Goal: Download file/media

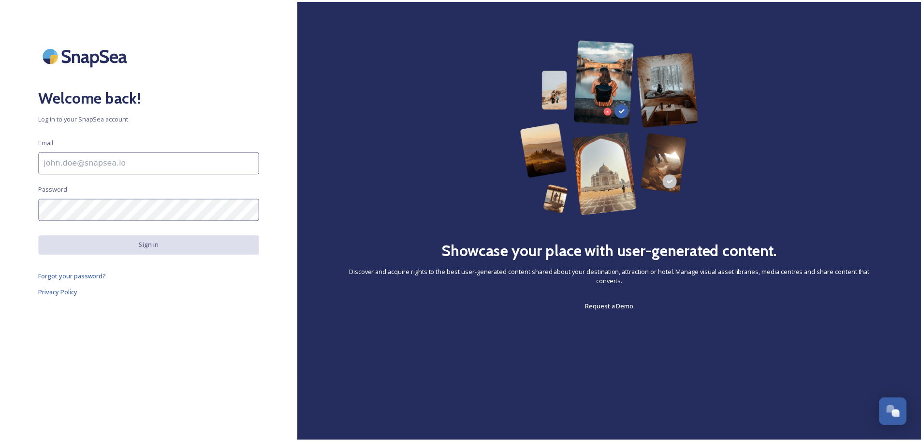
scroll to position [3792, 0]
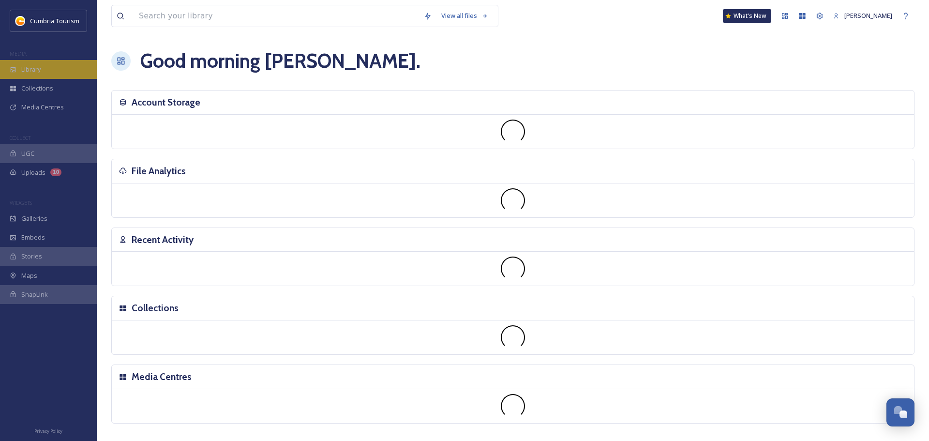
click at [51, 65] on div "Library" at bounding box center [48, 69] width 97 height 19
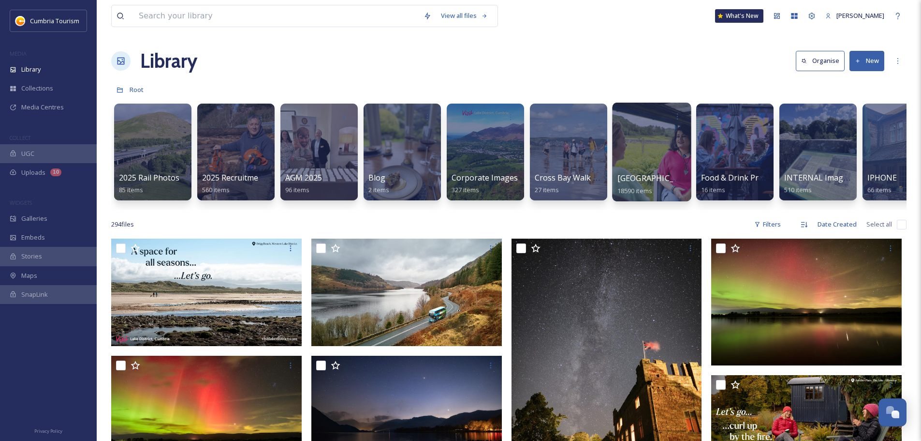
click at [650, 182] on span "[GEOGRAPHIC_DATA]" at bounding box center [657, 178] width 79 height 11
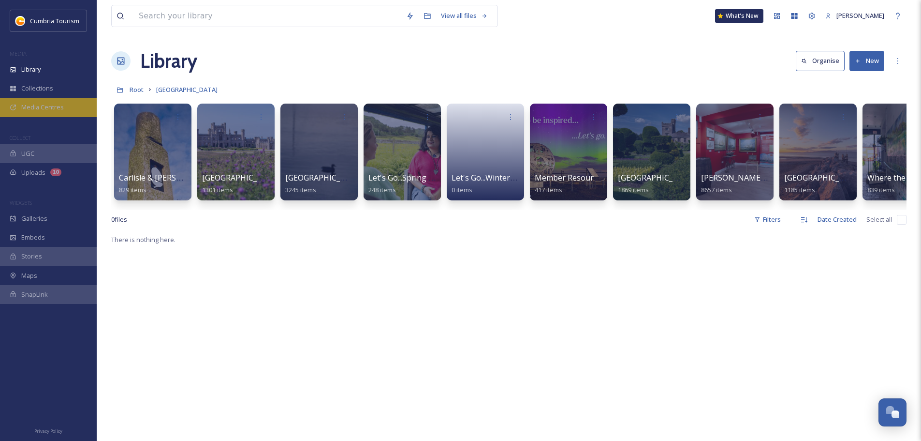
click at [47, 106] on span "Media Centres" at bounding box center [42, 107] width 43 height 9
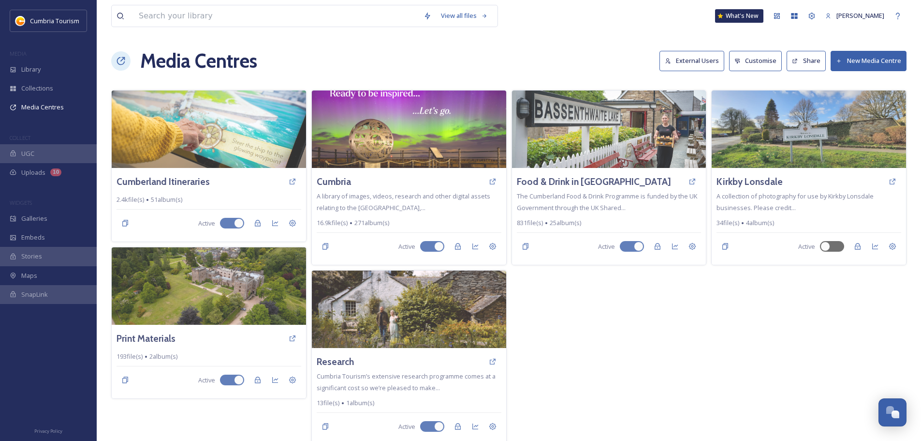
click at [686, 58] on button "External Users" at bounding box center [692, 61] width 65 height 20
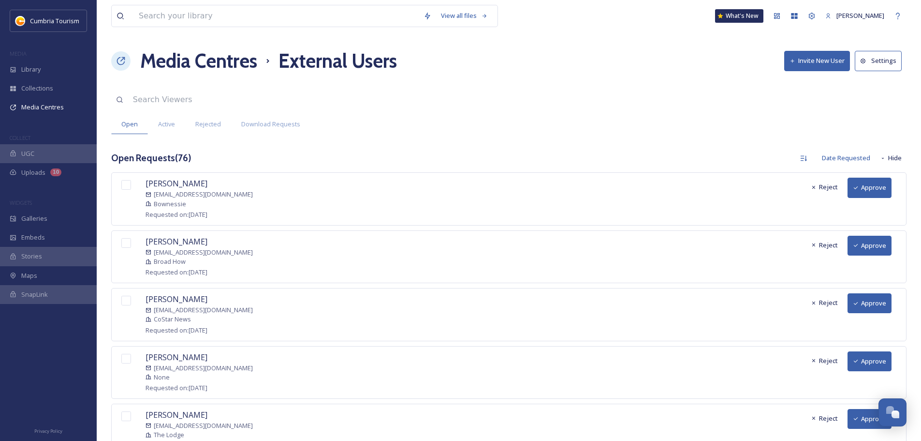
click at [864, 189] on button "Approve" at bounding box center [870, 187] width 44 height 20
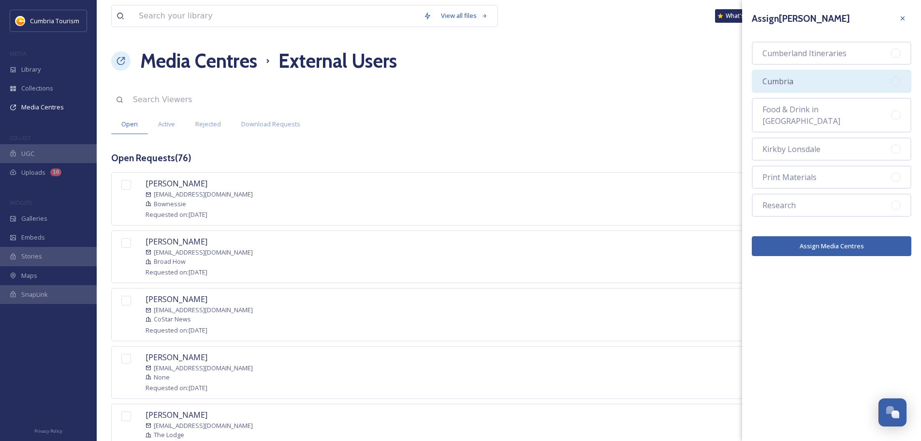
click at [843, 83] on div "Cumbria" at bounding box center [832, 81] width 160 height 23
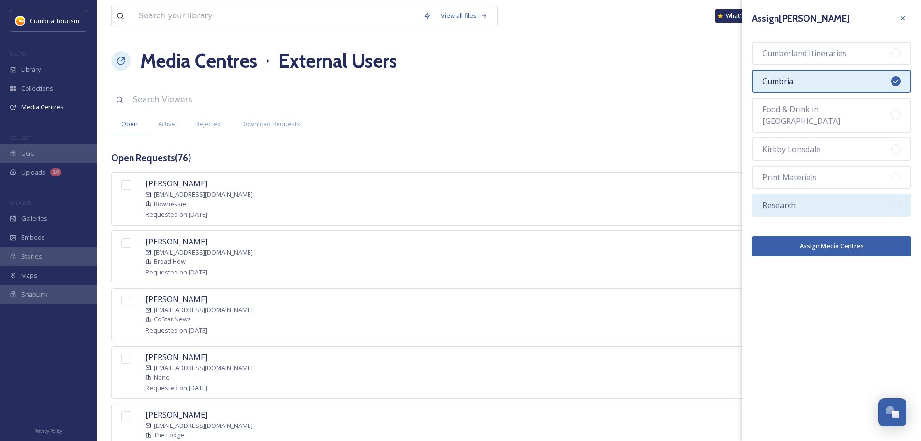
click at [827, 195] on div "Research" at bounding box center [832, 204] width 160 height 23
click at [833, 238] on button "Assign Media Centres" at bounding box center [832, 246] width 160 height 20
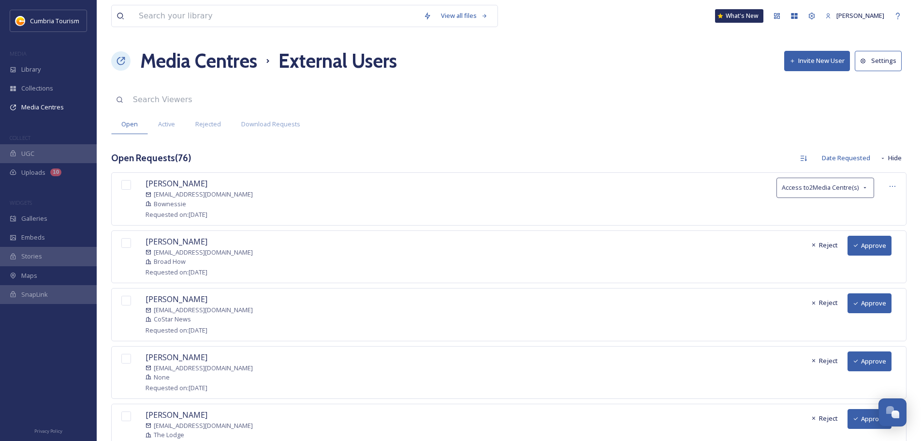
click at [870, 249] on button "Approve" at bounding box center [870, 246] width 44 height 20
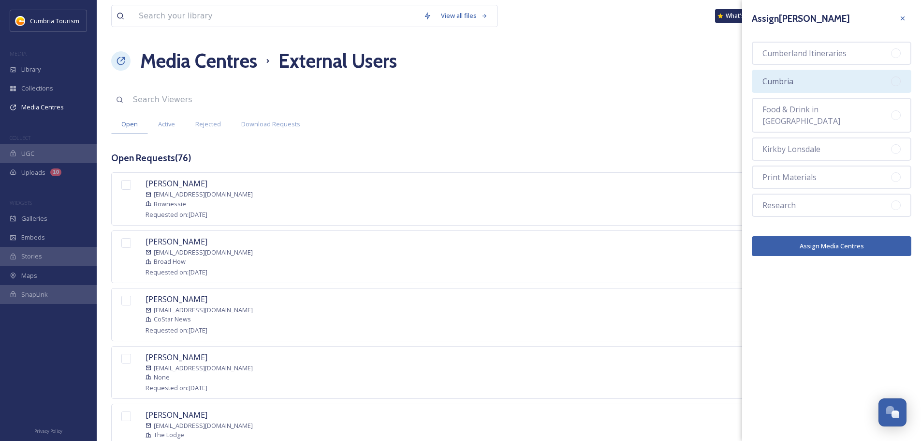
click at [825, 79] on div "Cumbria" at bounding box center [832, 81] width 160 height 23
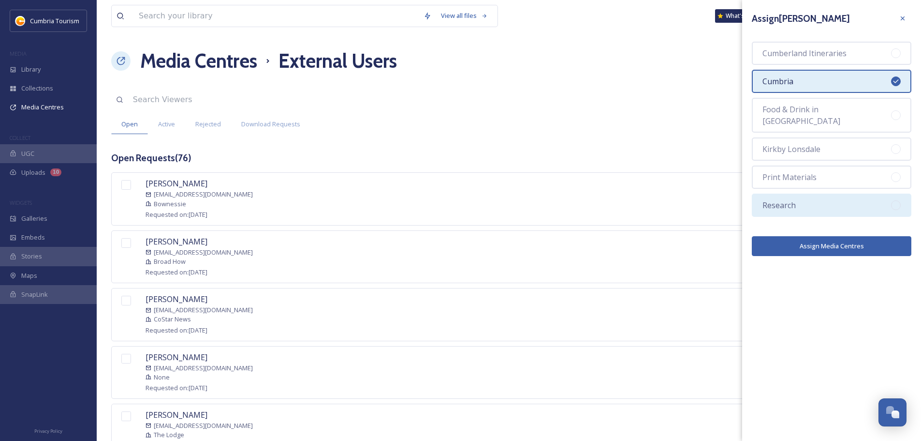
click at [804, 198] on div "Research" at bounding box center [832, 204] width 160 height 23
click at [806, 239] on button "Assign Media Centres" at bounding box center [832, 246] width 160 height 20
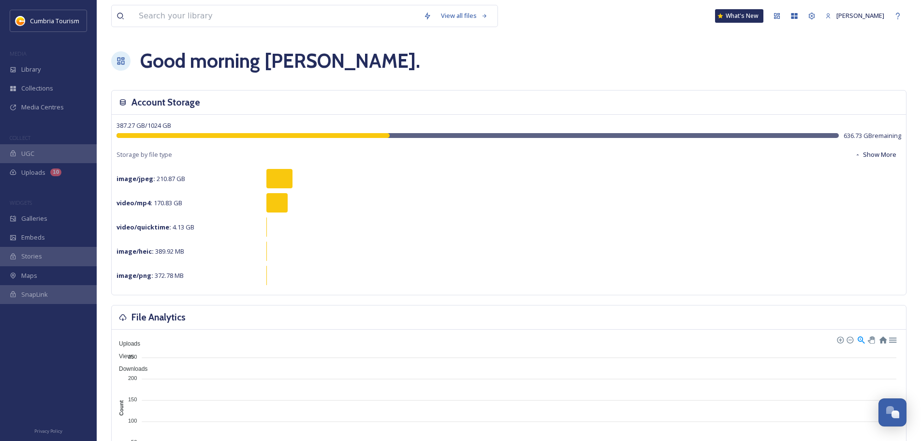
scroll to position [3792, 0]
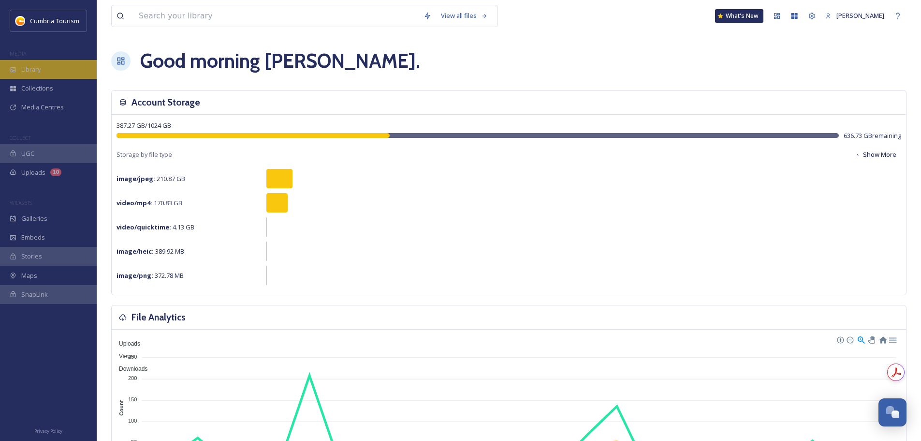
click at [74, 71] on div "Library" at bounding box center [48, 69] width 97 height 19
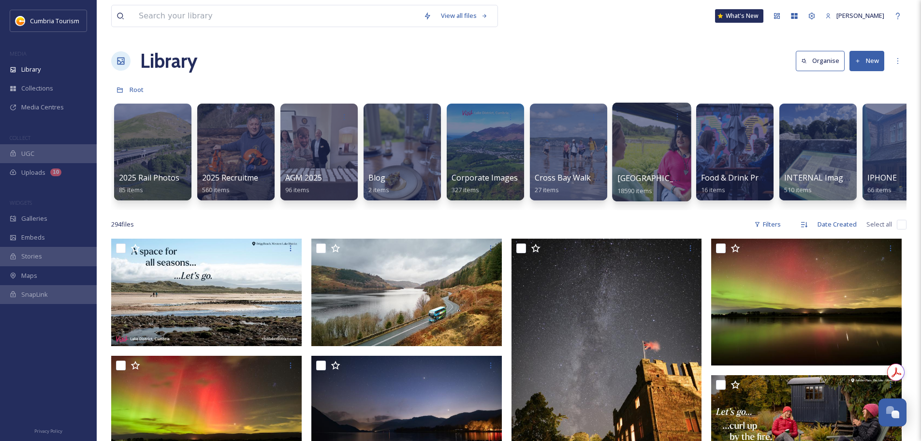
click at [663, 170] on div at bounding box center [651, 152] width 79 height 99
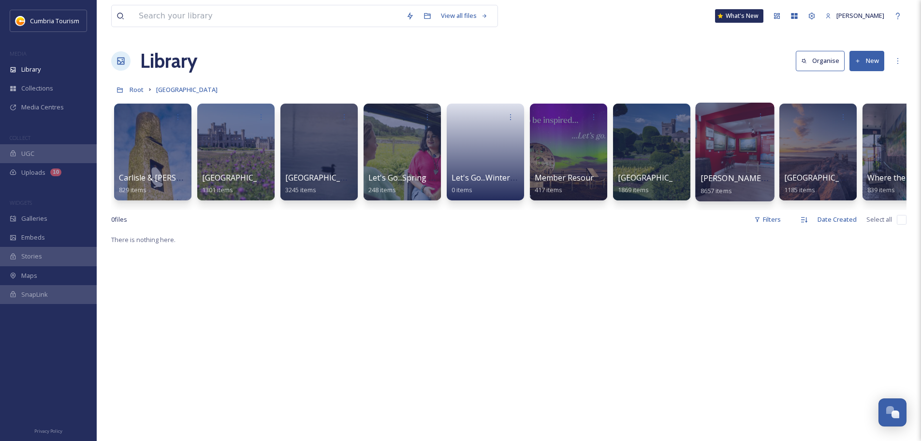
click at [747, 177] on span "[PERSON_NAME] Uploads" at bounding box center [749, 178] width 96 height 11
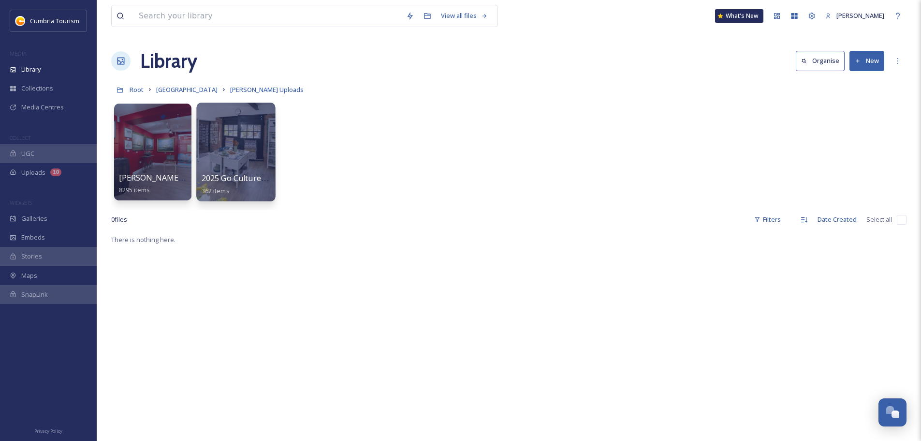
click at [253, 179] on span "2025 Go Culture - [PERSON_NAME] Upload" at bounding box center [281, 178] width 158 height 11
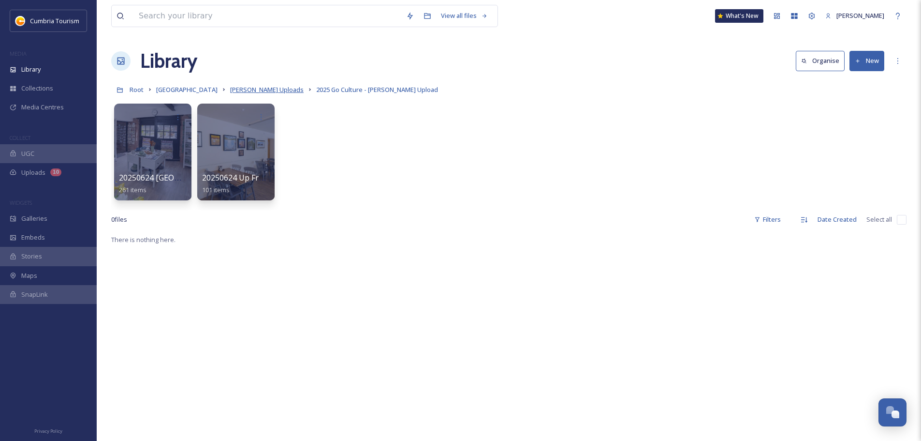
click at [261, 88] on span "[PERSON_NAME] Uploads" at bounding box center [267, 89] width 74 height 9
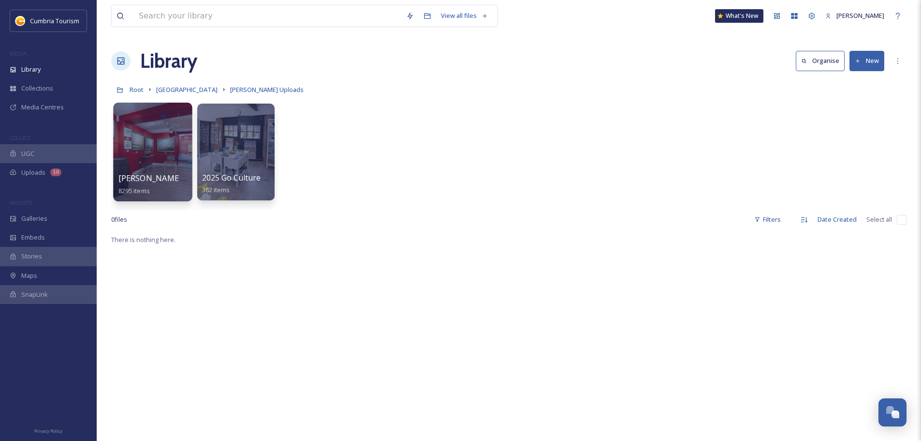
click at [178, 178] on span "[PERSON_NAME] Uploads - [DATE]" at bounding box center [182, 178] width 129 height 11
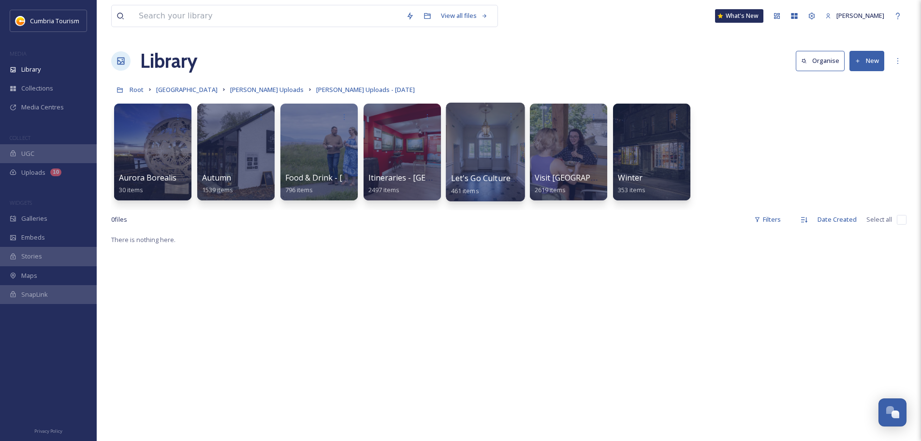
click at [469, 174] on span "Let's Go Culture - W&F" at bounding box center [492, 178] width 83 height 11
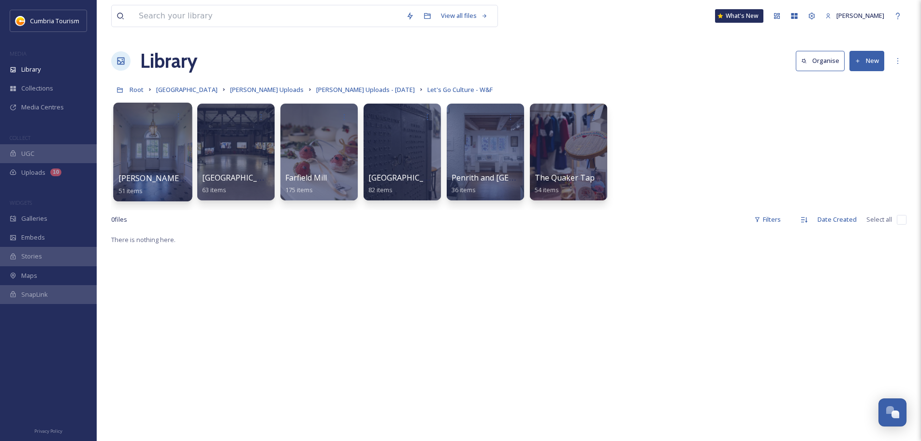
click at [141, 181] on span "[PERSON_NAME] [PERSON_NAME]" at bounding box center [182, 178] width 128 height 11
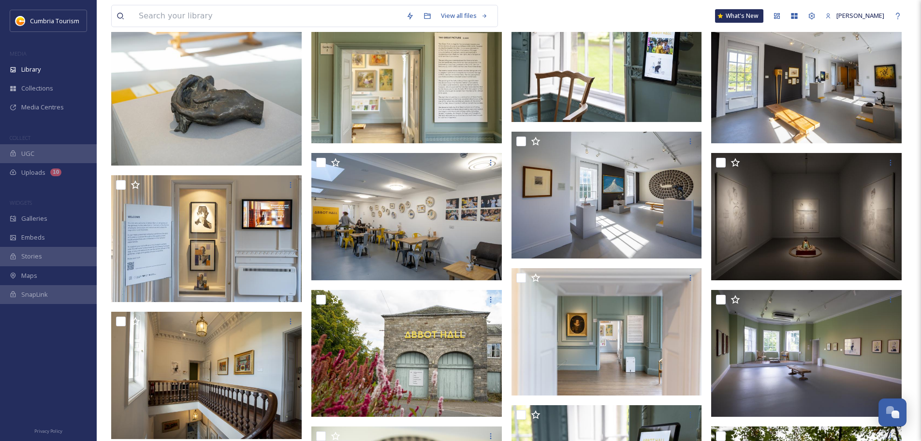
scroll to position [438, 0]
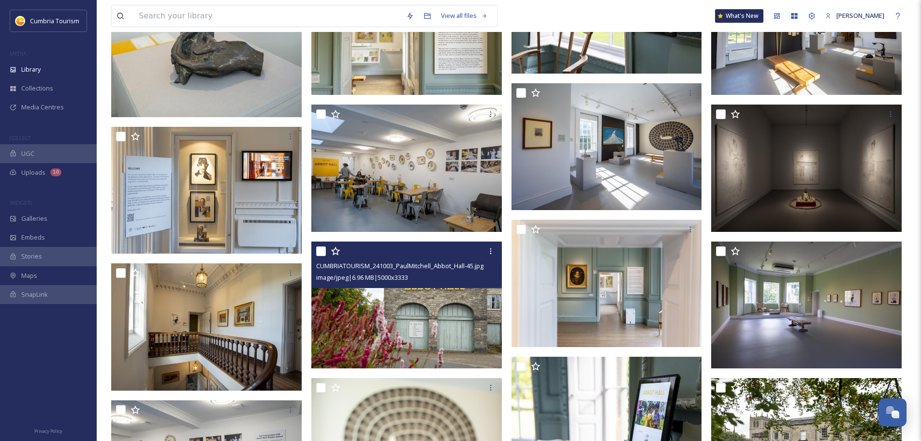
click at [318, 250] on input "checkbox" at bounding box center [321, 251] width 10 height 10
checkbox input "true"
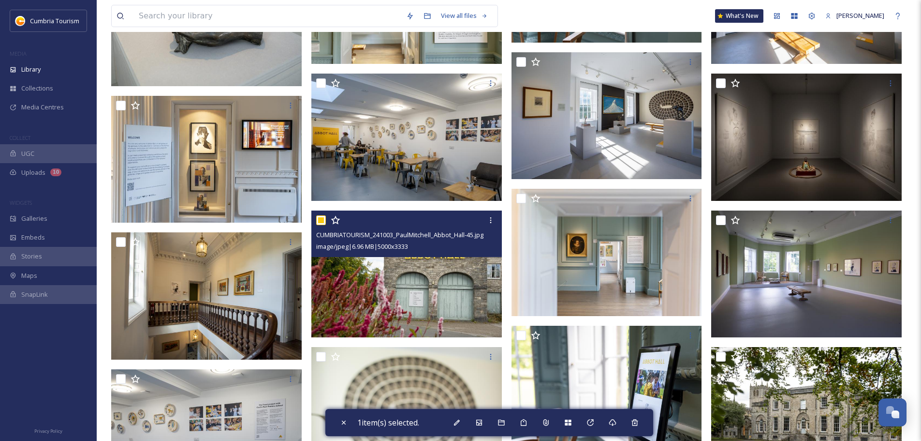
scroll to position [486, 0]
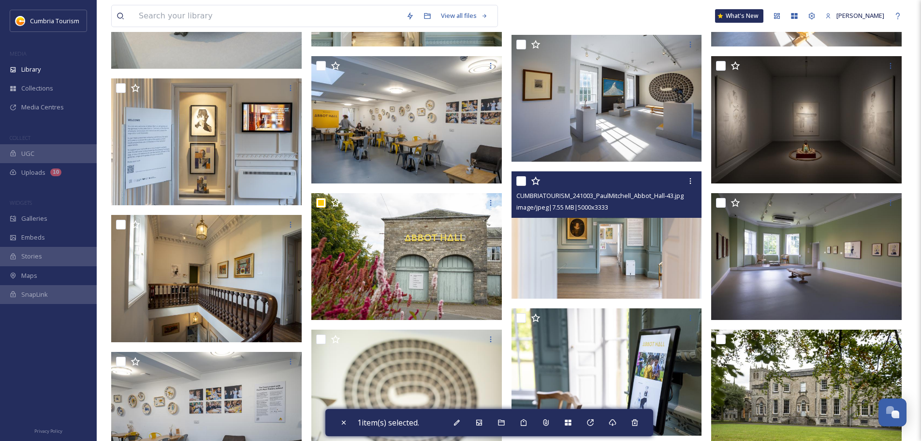
click at [521, 182] on input "checkbox" at bounding box center [522, 181] width 10 height 10
checkbox input "true"
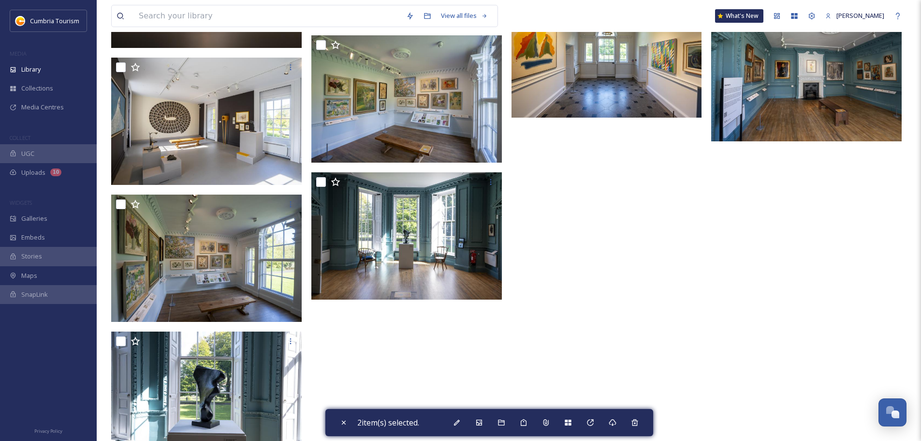
scroll to position [1793, 0]
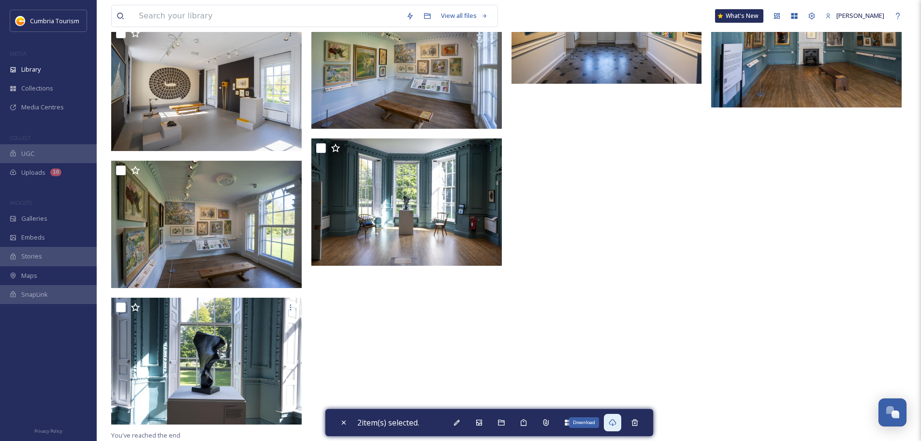
click at [616, 421] on icon at bounding box center [612, 422] width 7 height 7
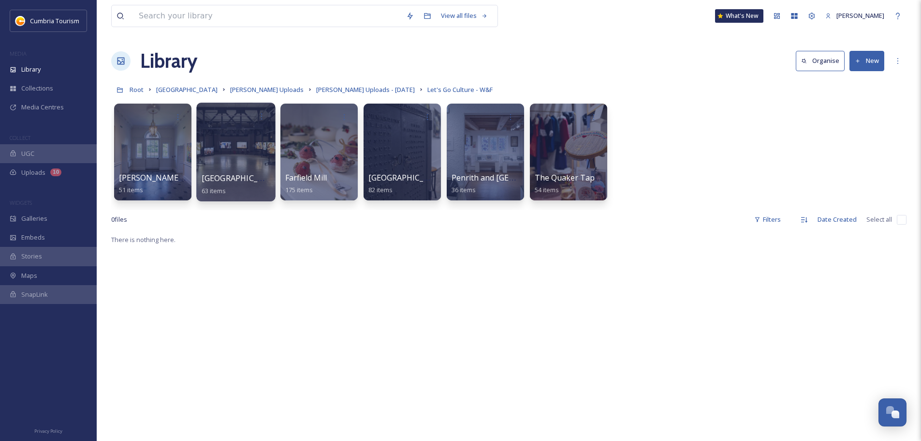
click at [234, 177] on span "[GEOGRAPHIC_DATA]" at bounding box center [241, 178] width 79 height 11
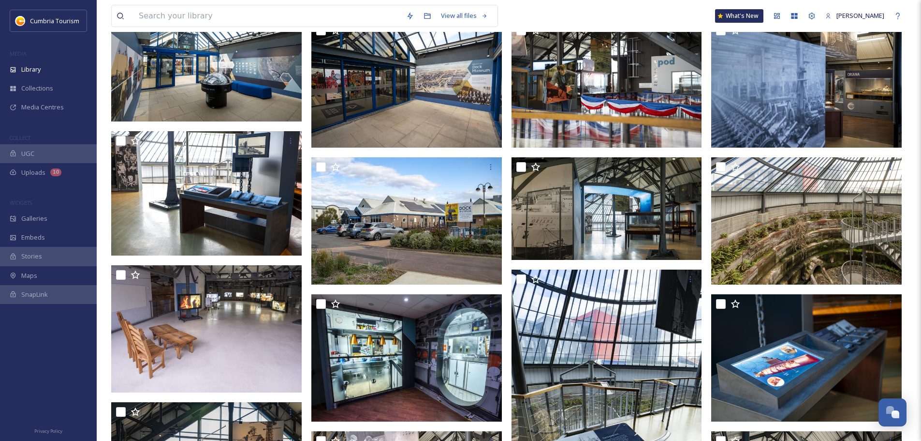
scroll to position [268, 0]
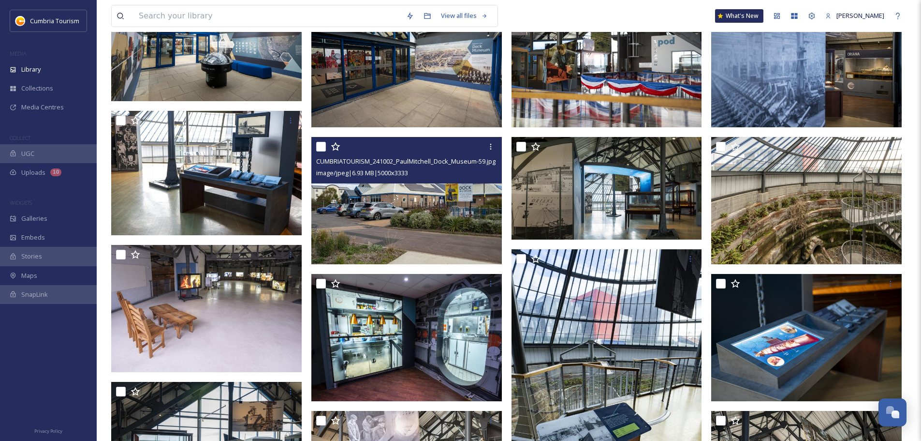
click at [320, 146] on input "checkbox" at bounding box center [321, 147] width 10 height 10
checkbox input "true"
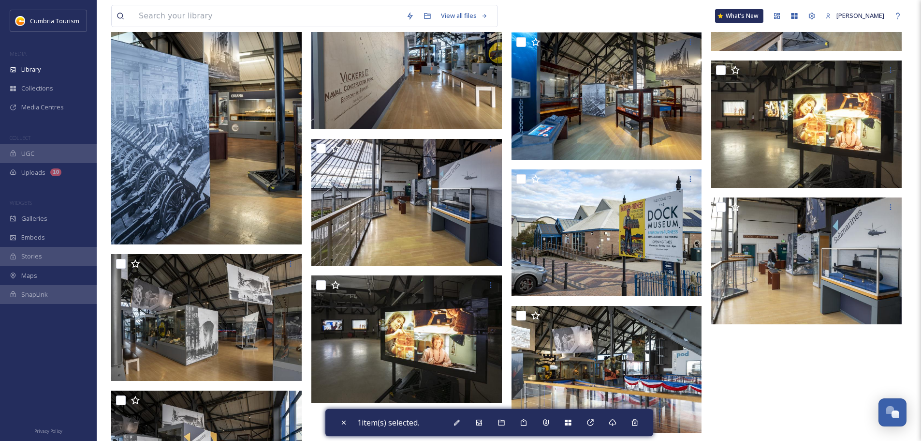
scroll to position [1864, 0]
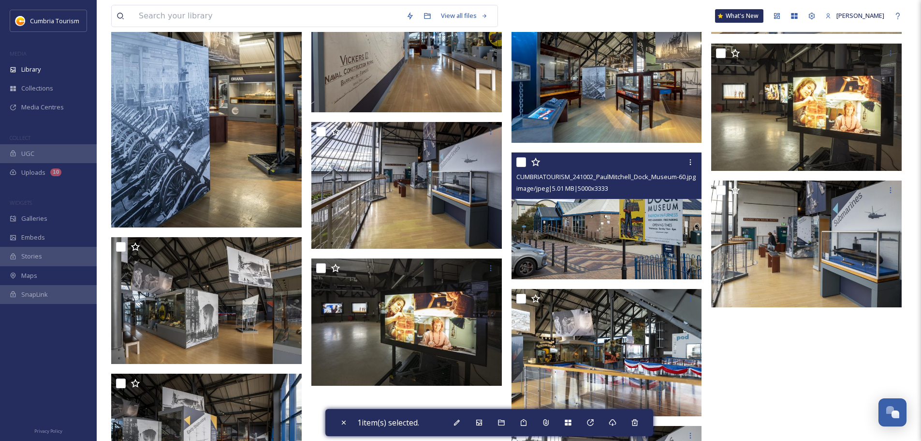
click at [520, 164] on input "checkbox" at bounding box center [522, 162] width 10 height 10
checkbox input "true"
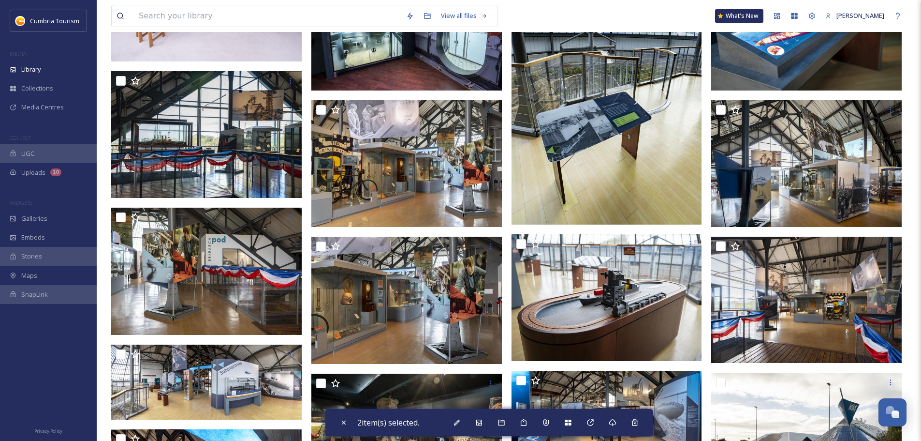
scroll to position [870, 0]
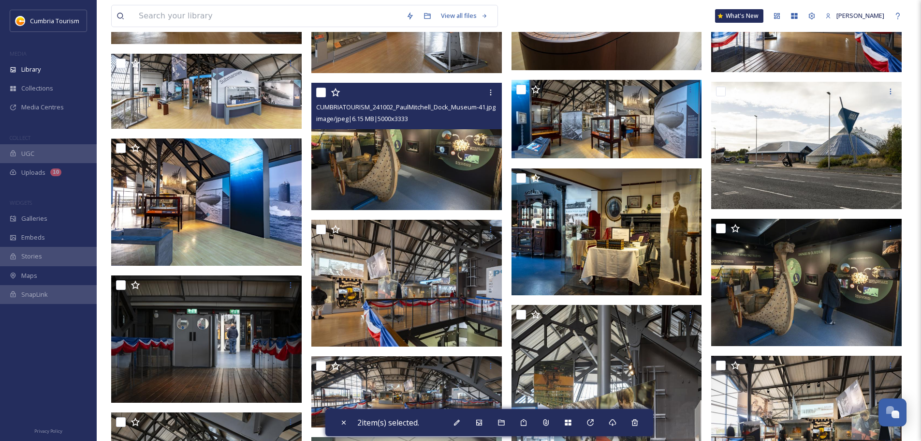
click at [321, 89] on input "checkbox" at bounding box center [321, 93] width 10 height 10
checkbox input "true"
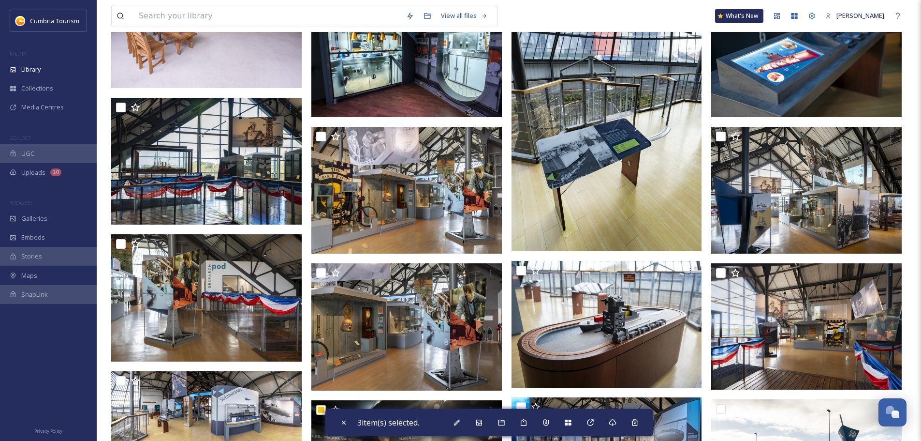
scroll to position [531, 0]
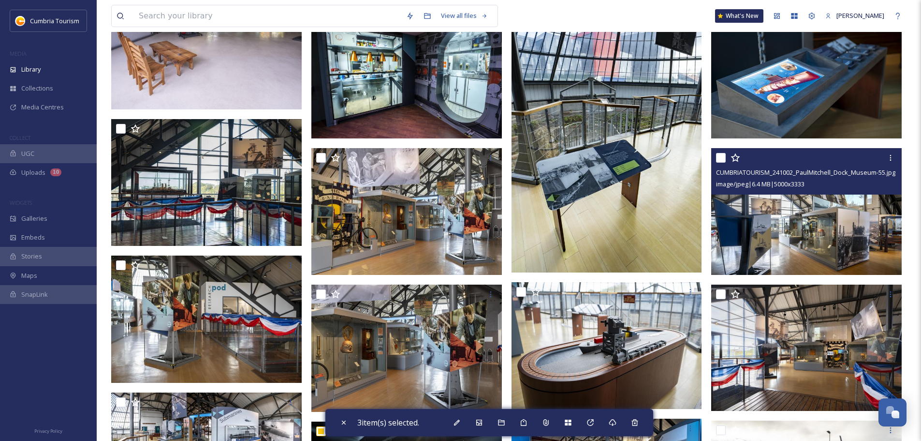
click at [721, 157] on input "checkbox" at bounding box center [721, 158] width 10 height 10
checkbox input "true"
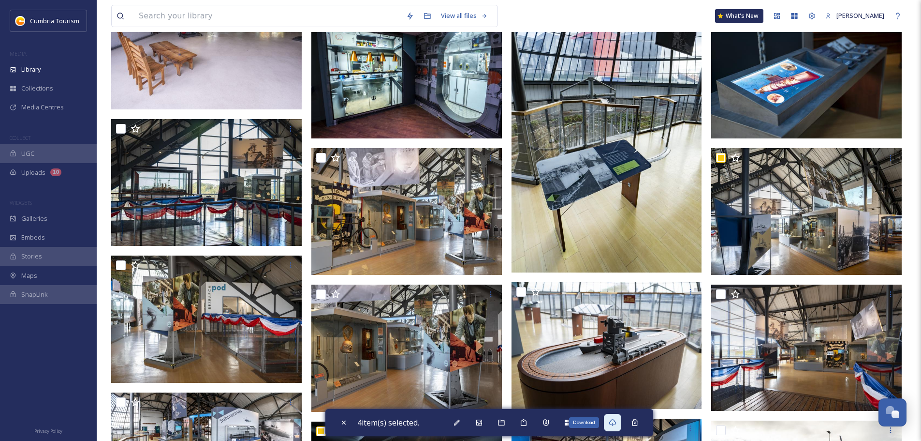
click at [610, 418] on div "Download" at bounding box center [612, 422] width 17 height 17
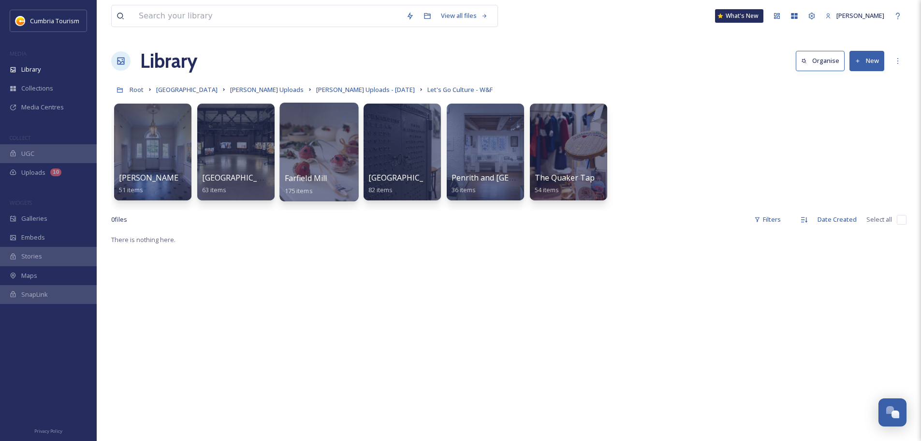
click at [313, 181] on span "Farfield Mill" at bounding box center [306, 178] width 43 height 11
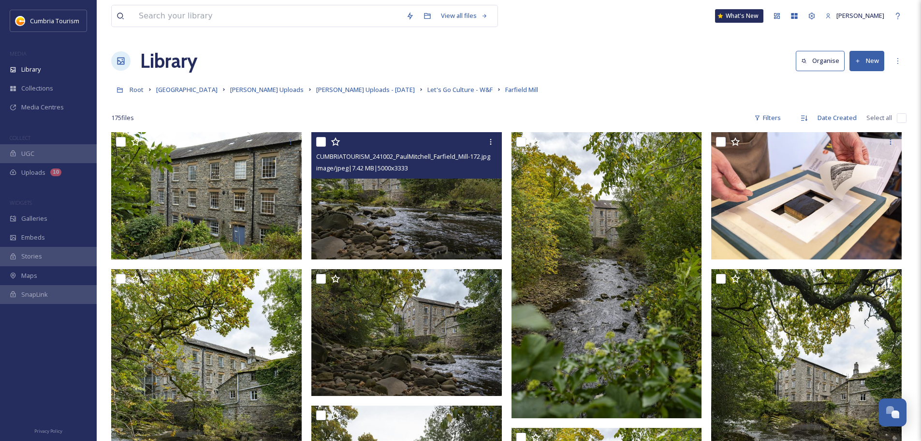
click at [321, 141] on input "checkbox" at bounding box center [321, 142] width 10 height 10
checkbox input "true"
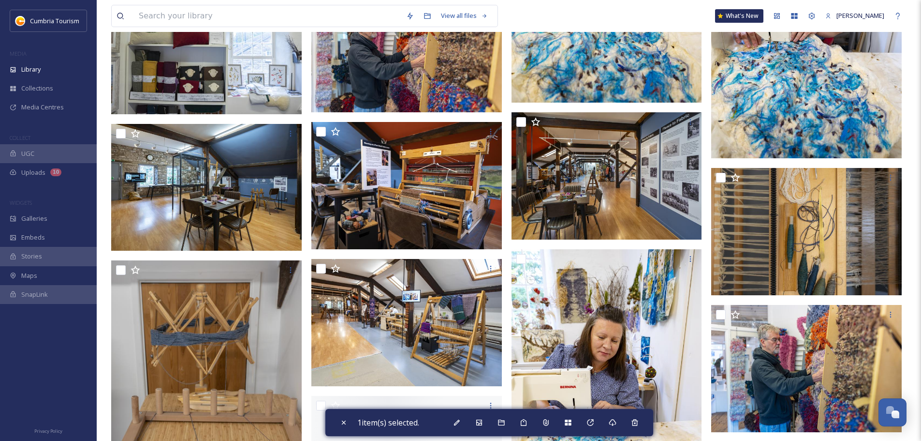
scroll to position [4353, 0]
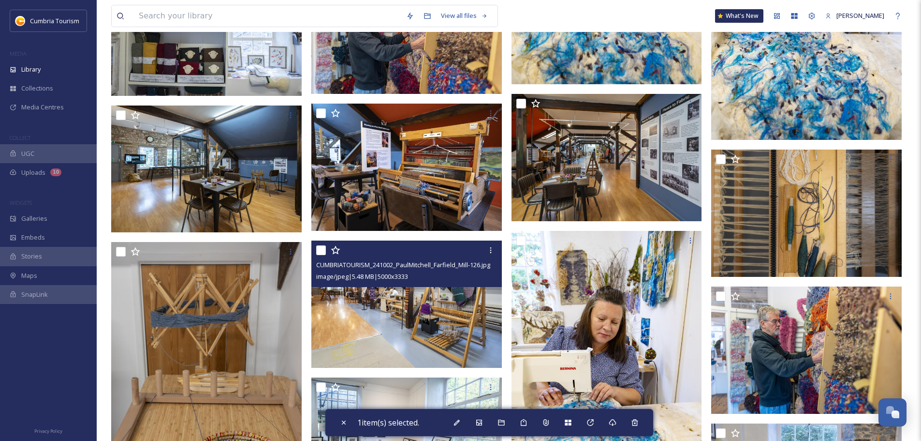
click at [321, 251] on input "checkbox" at bounding box center [321, 250] width 10 height 10
checkbox input "true"
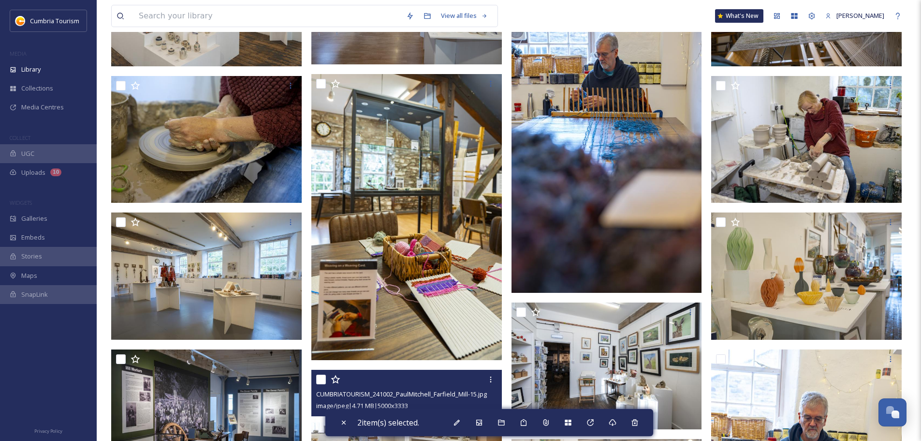
scroll to position [6190, 0]
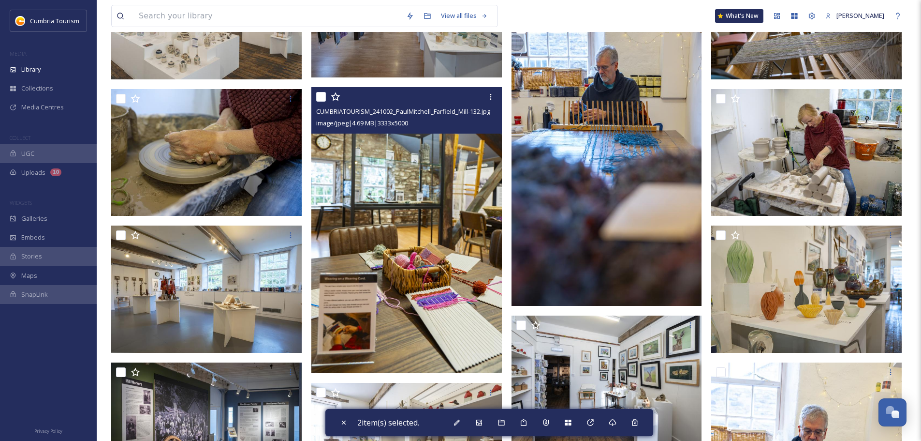
click at [321, 96] on input "checkbox" at bounding box center [321, 97] width 10 height 10
checkbox input "true"
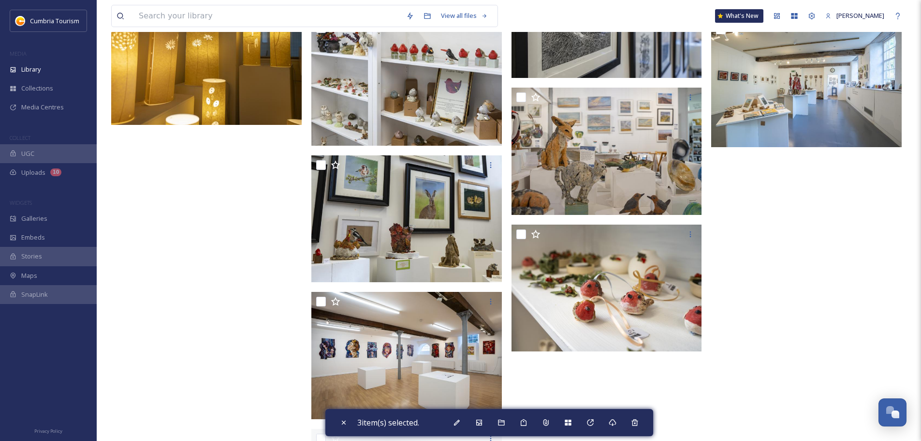
scroll to position [7013, 0]
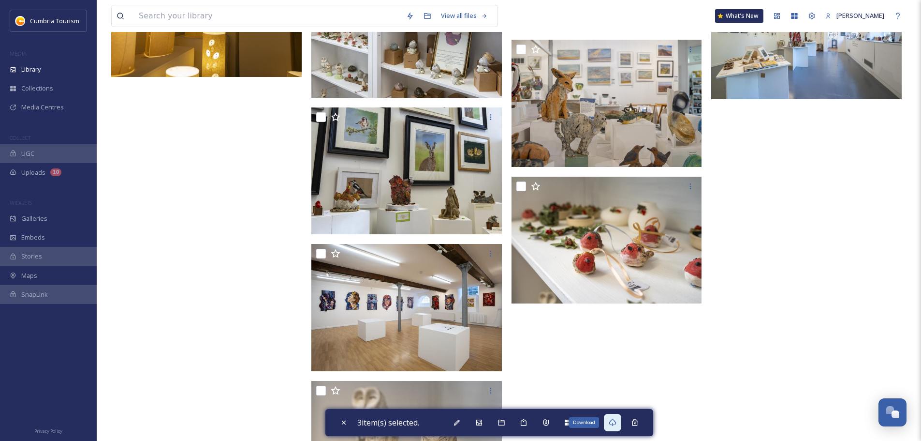
click at [620, 425] on div "Download" at bounding box center [612, 422] width 17 height 17
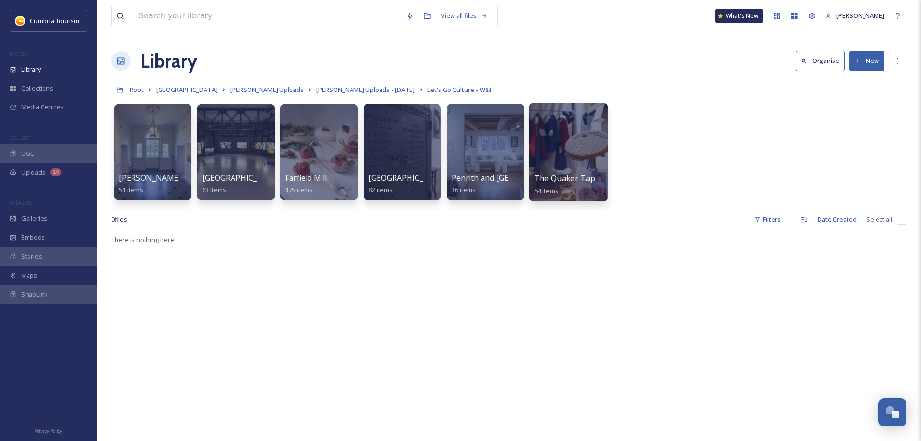
click at [578, 173] on span "The Quaker Tapestry" at bounding box center [574, 178] width 80 height 11
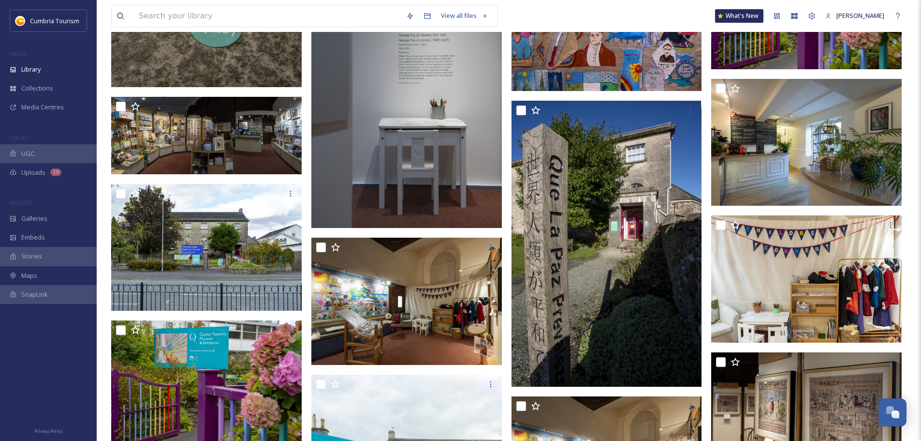
scroll to position [1064, 0]
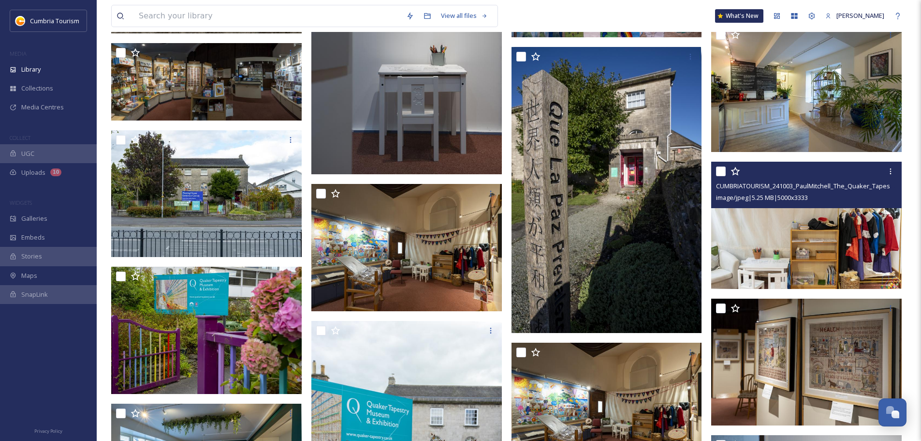
click at [719, 172] on input "checkbox" at bounding box center [721, 171] width 10 height 10
checkbox input "true"
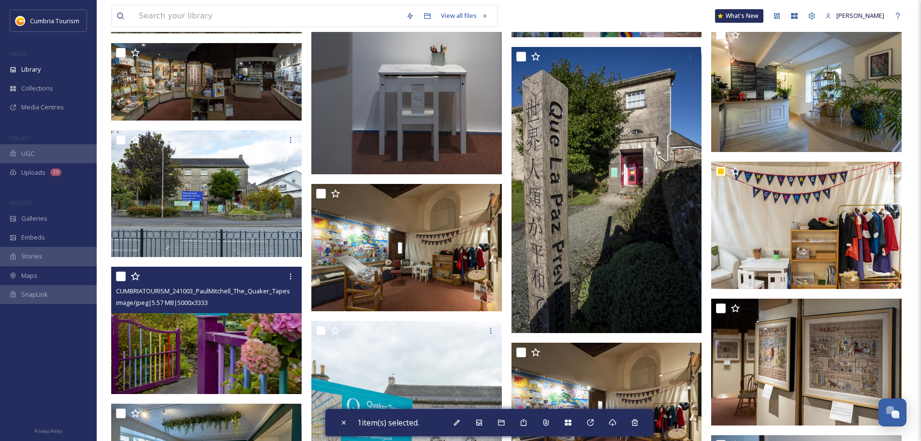
click at [120, 276] on input "checkbox" at bounding box center [121, 276] width 10 height 10
checkbox input "true"
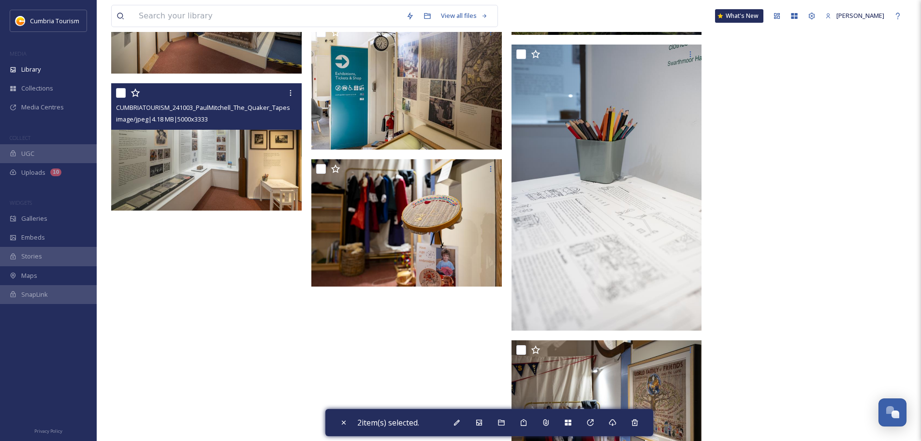
scroll to position [2111, 0]
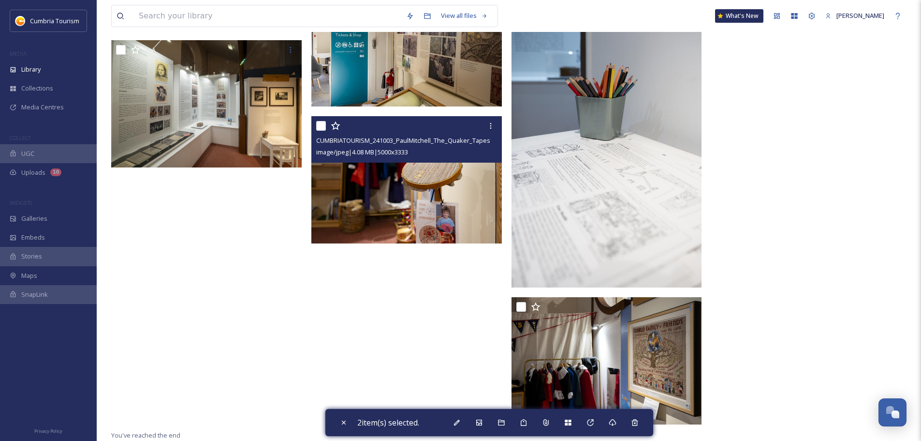
click at [321, 127] on input "checkbox" at bounding box center [321, 126] width 10 height 10
checkbox input "true"
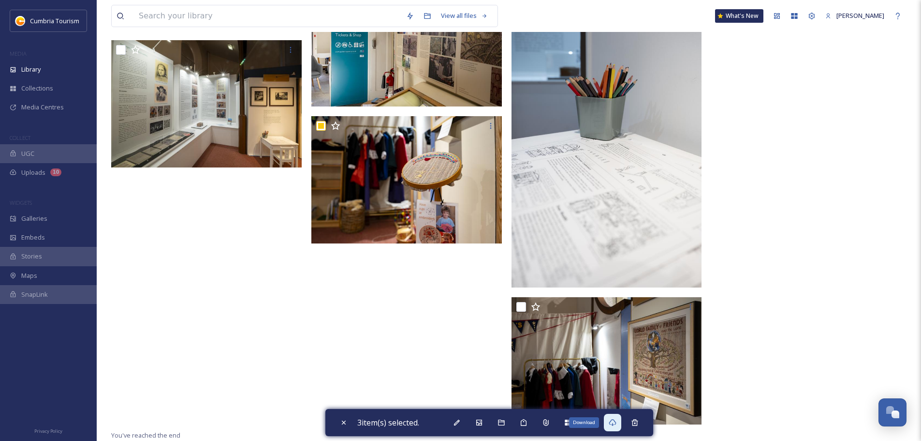
click at [614, 424] on icon at bounding box center [613, 422] width 8 height 8
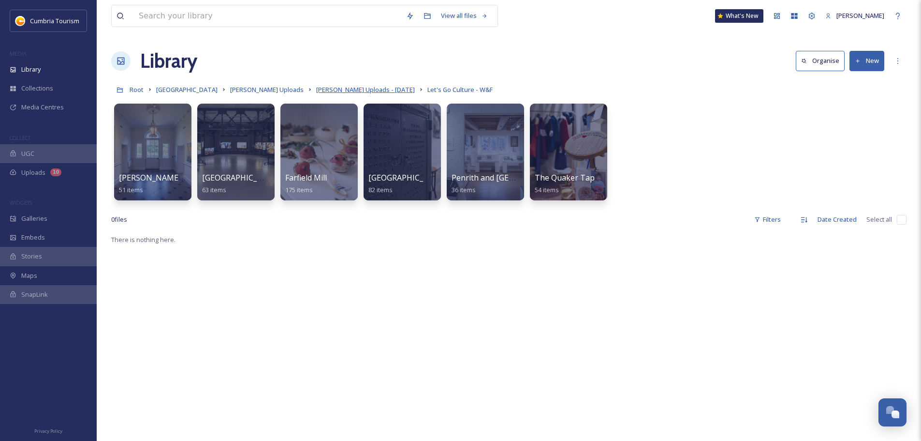
click at [326, 86] on span "[PERSON_NAME] Uploads - [DATE]" at bounding box center [365, 89] width 99 height 9
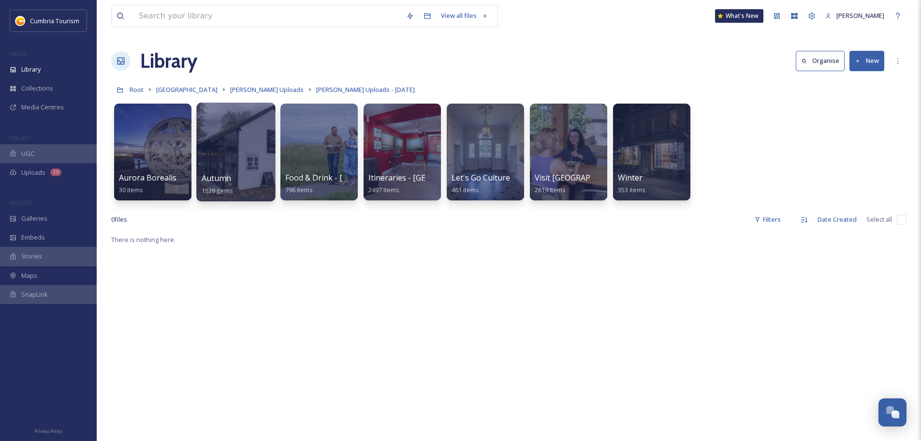
click at [213, 181] on span "Autumn" at bounding box center [217, 178] width 30 height 11
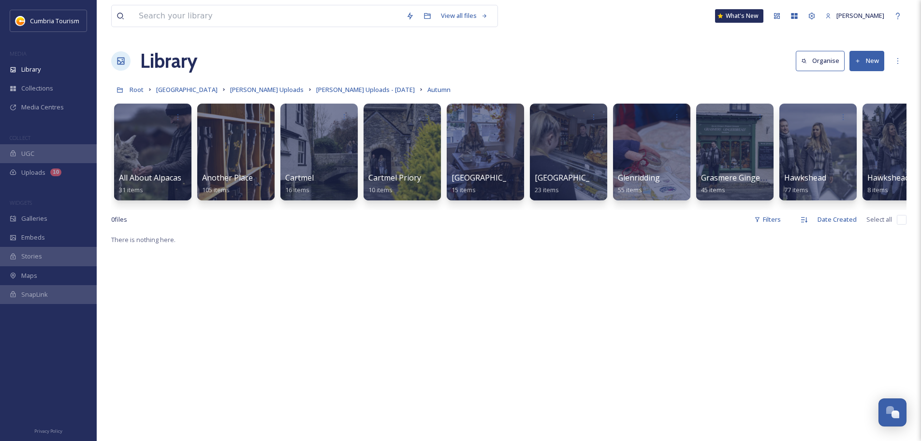
scroll to position [0, 696]
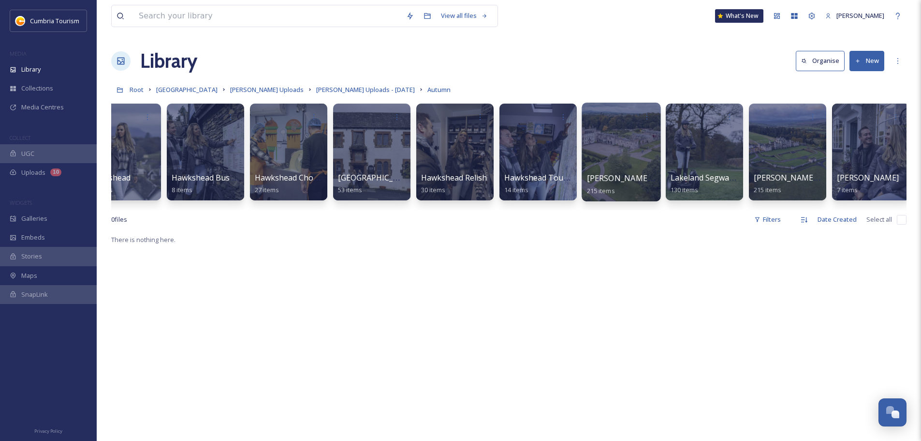
click at [608, 177] on span "[PERSON_NAME] in the Forest" at bounding box center [643, 178] width 112 height 11
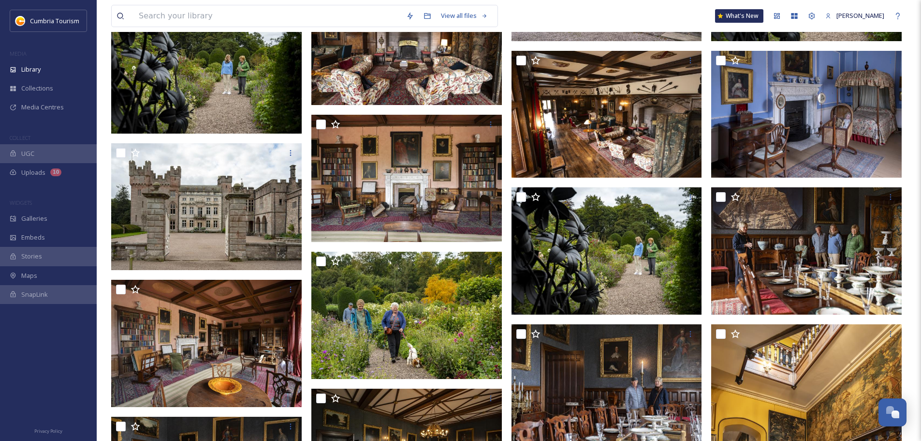
scroll to position [3917, 0]
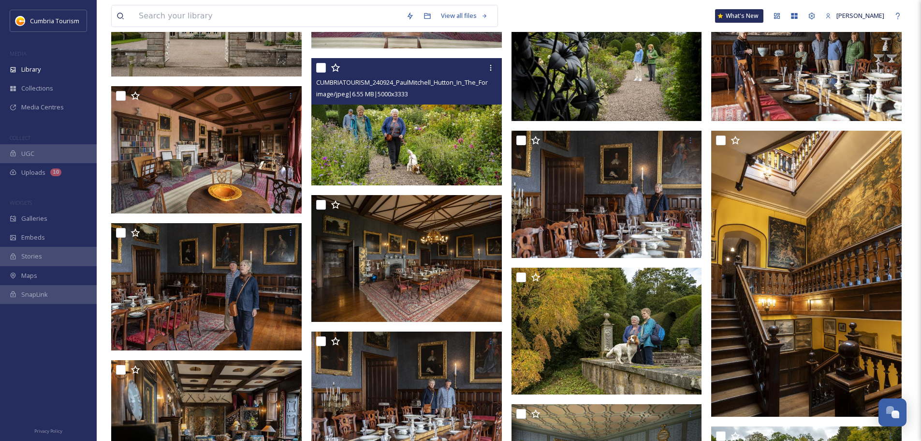
click at [424, 124] on img at bounding box center [406, 121] width 191 height 127
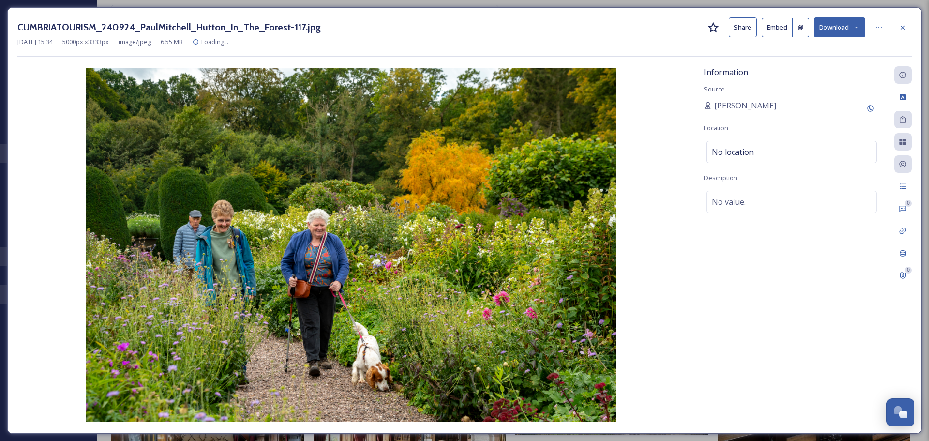
click at [843, 25] on button "Download" at bounding box center [838, 27] width 51 height 20
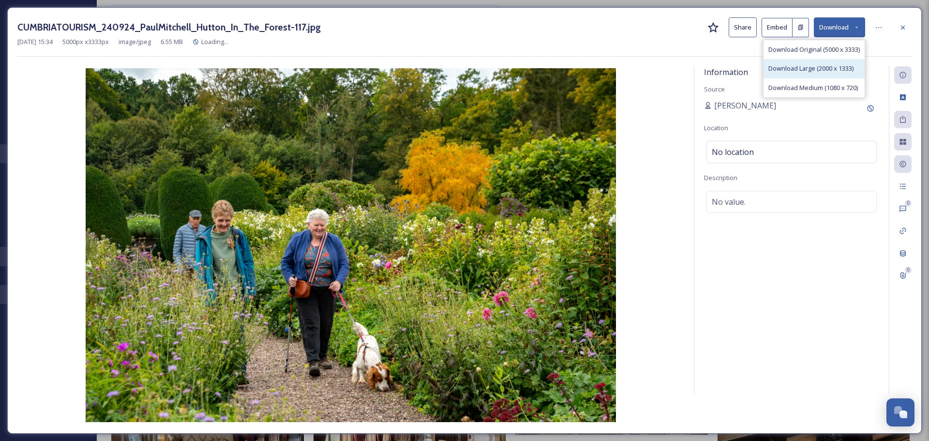
click at [828, 60] on div "Download Large (2000 x 1333)" at bounding box center [813, 68] width 101 height 19
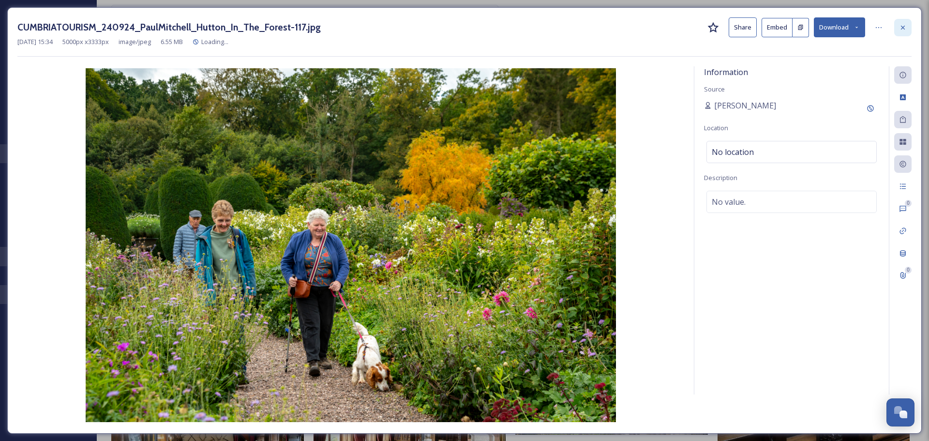
click at [909, 27] on div at bounding box center [902, 27] width 17 height 17
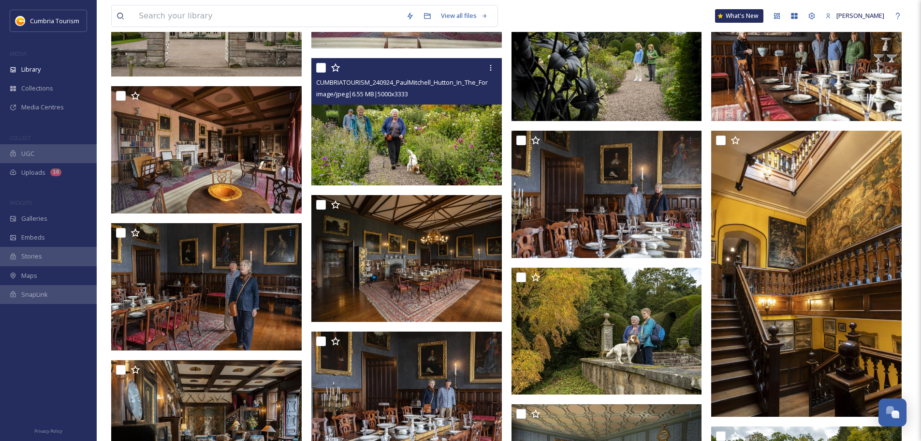
scroll to position [3882, 0]
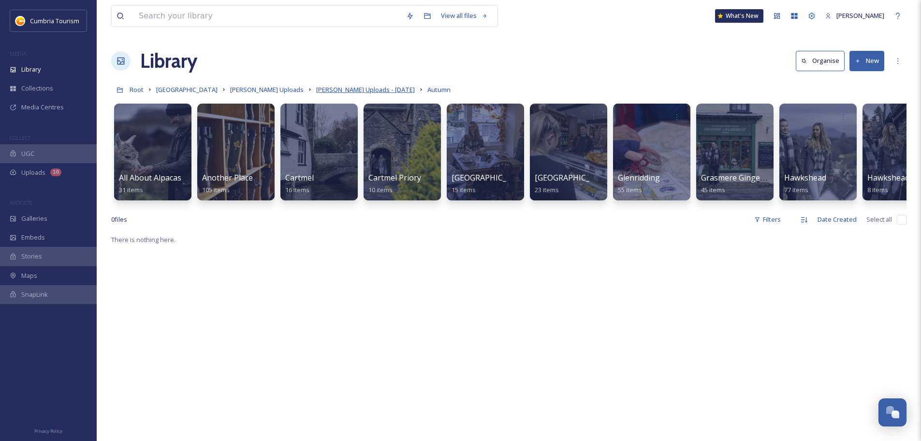
click at [358, 87] on span "[PERSON_NAME] Uploads - [DATE]" at bounding box center [365, 89] width 99 height 9
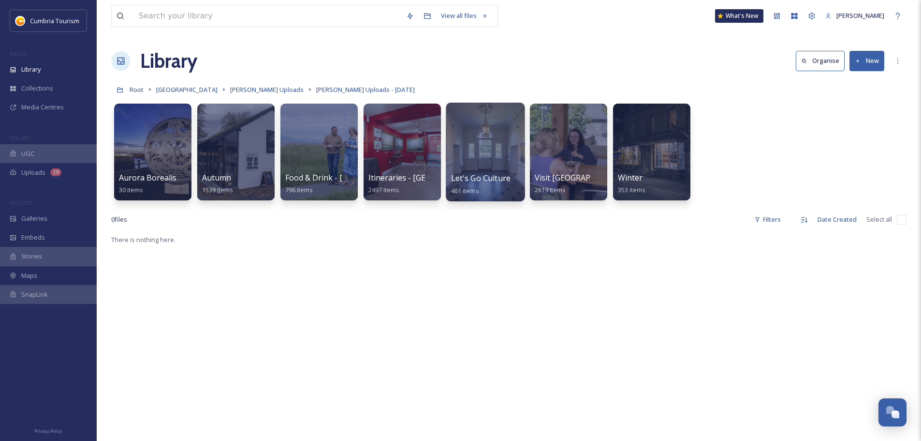
click at [465, 178] on span "Let's Go Culture - W&F" at bounding box center [492, 178] width 83 height 11
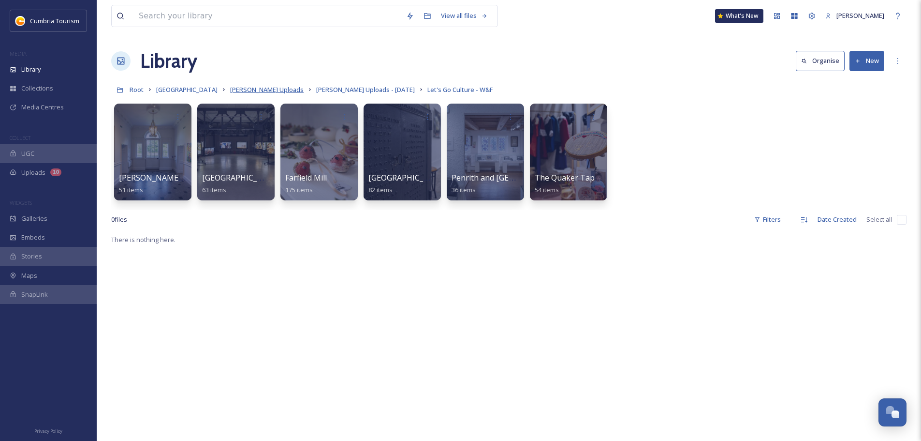
click at [287, 92] on span "[PERSON_NAME] Uploads" at bounding box center [267, 89] width 74 height 9
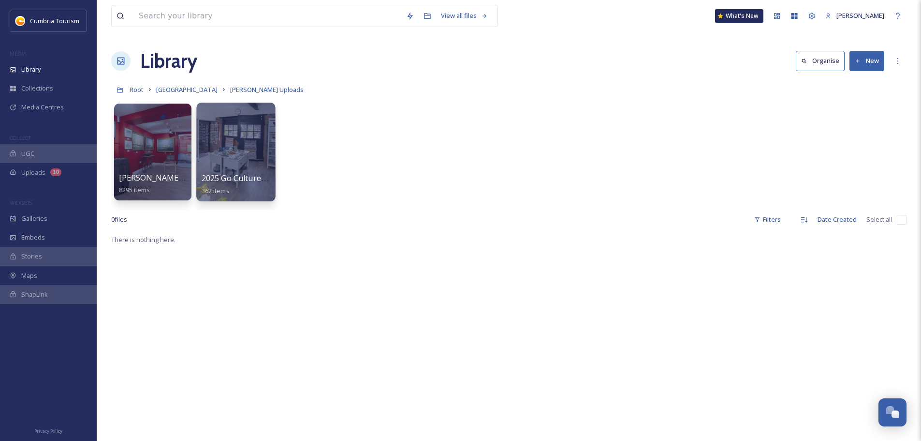
click at [246, 182] on span "2025 Go Culture - [PERSON_NAME] Upload" at bounding box center [281, 178] width 158 height 11
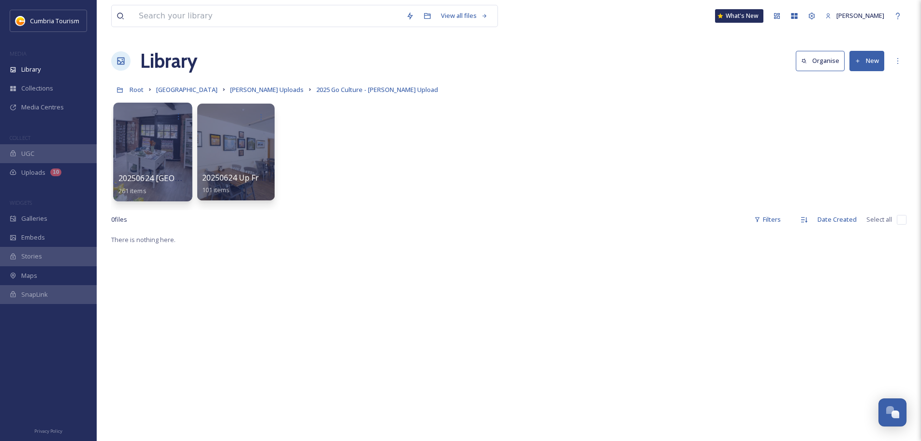
click at [155, 179] on span "20250624 [GEOGRAPHIC_DATA]" at bounding box center [176, 178] width 117 height 11
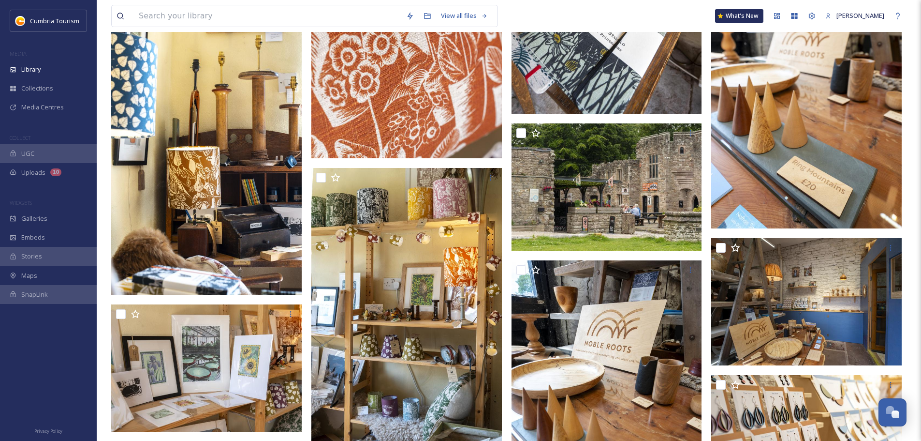
scroll to position [6854, 0]
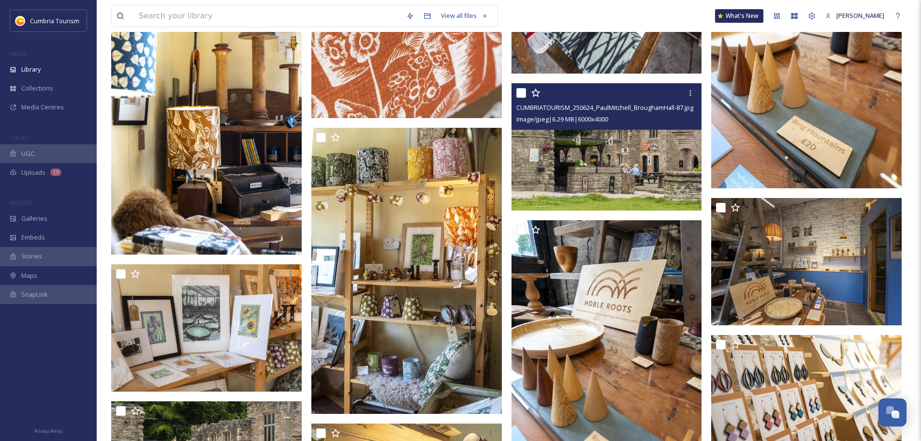
click at [677, 131] on img at bounding box center [607, 146] width 191 height 127
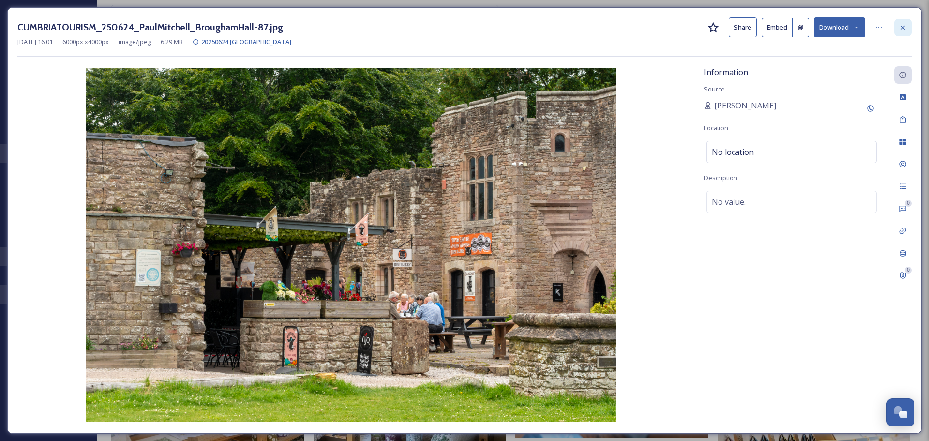
click at [906, 28] on icon at bounding box center [903, 28] width 8 height 8
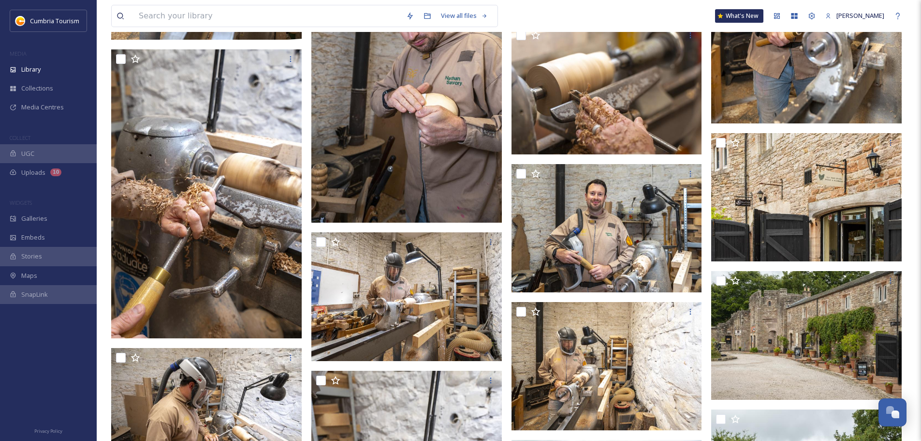
scroll to position [8885, 0]
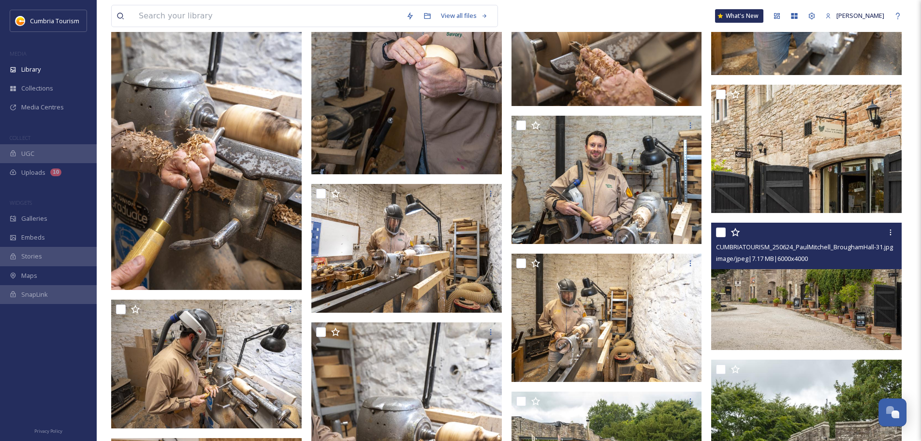
click at [841, 305] on img at bounding box center [806, 285] width 191 height 127
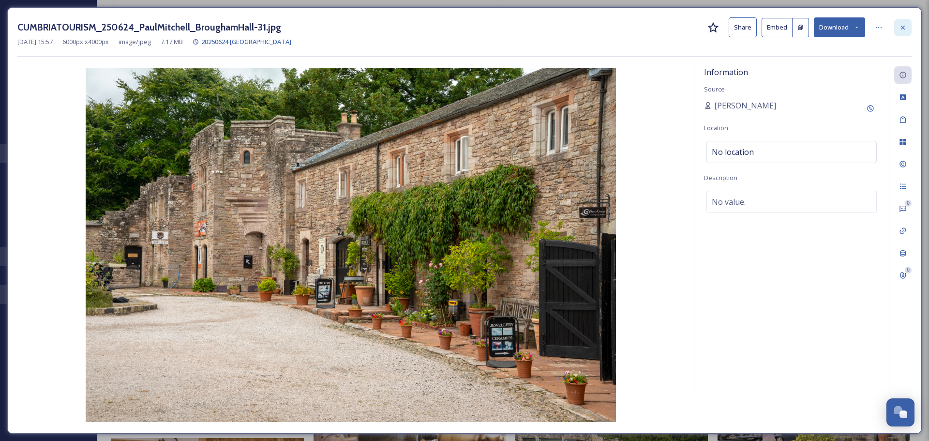
click at [905, 30] on icon at bounding box center [903, 28] width 8 height 8
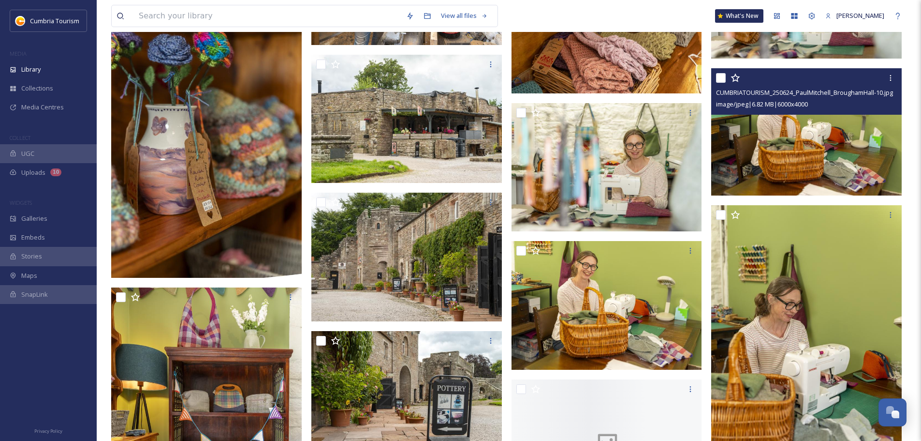
scroll to position [10191, 0]
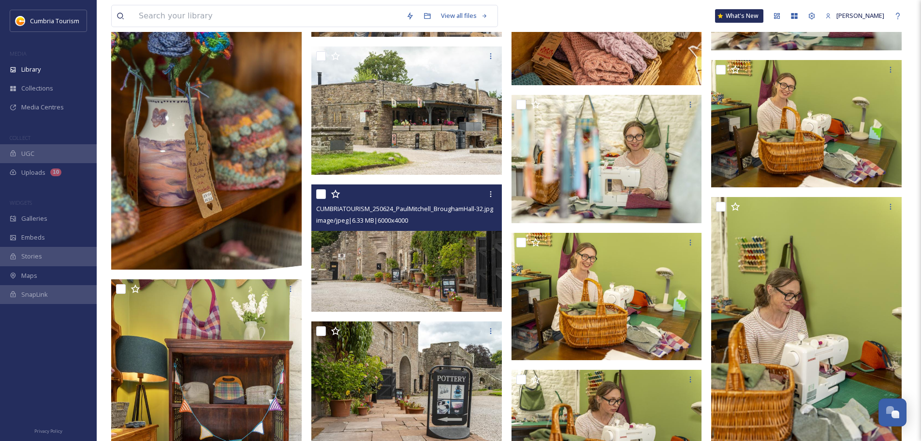
click at [323, 194] on input "checkbox" at bounding box center [321, 194] width 10 height 10
checkbox input "true"
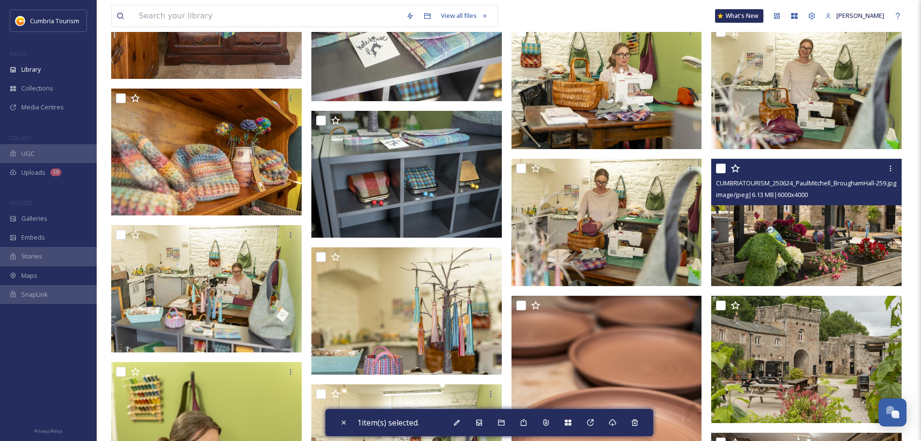
scroll to position [10626, 0]
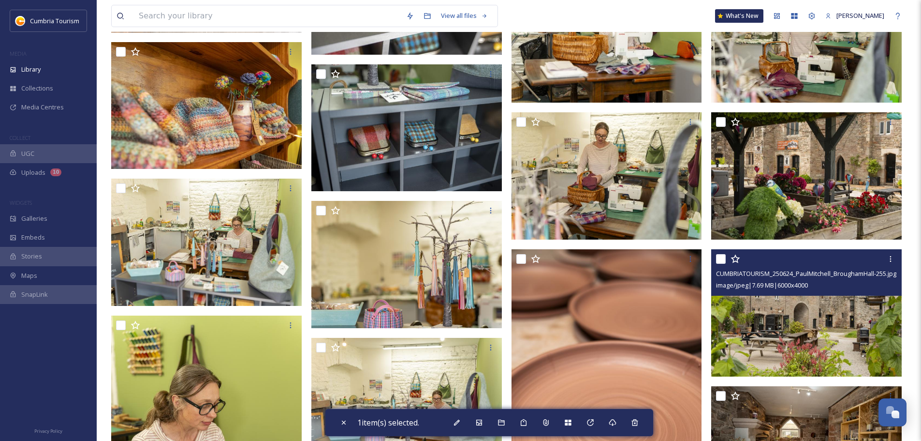
click at [722, 260] on input "checkbox" at bounding box center [721, 259] width 10 height 10
checkbox input "true"
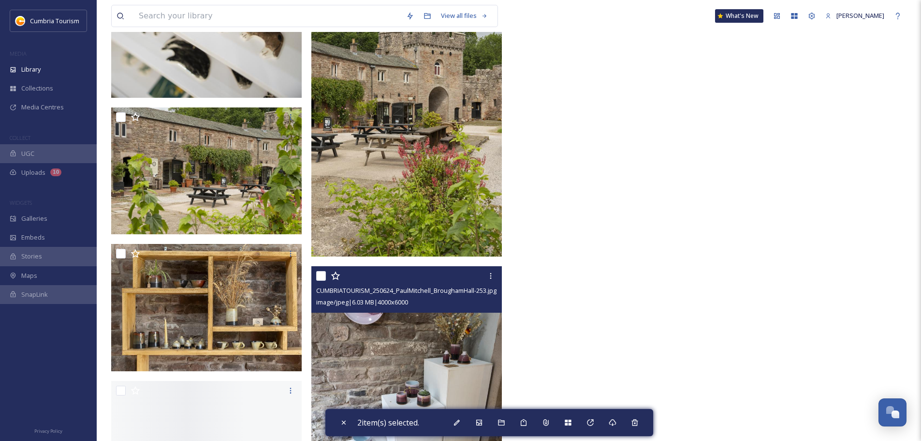
scroll to position [11980, 0]
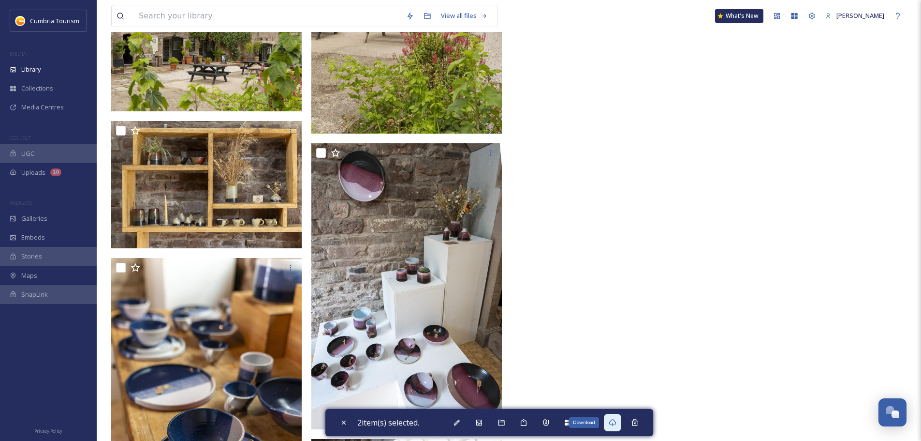
click at [615, 422] on icon at bounding box center [613, 422] width 8 height 8
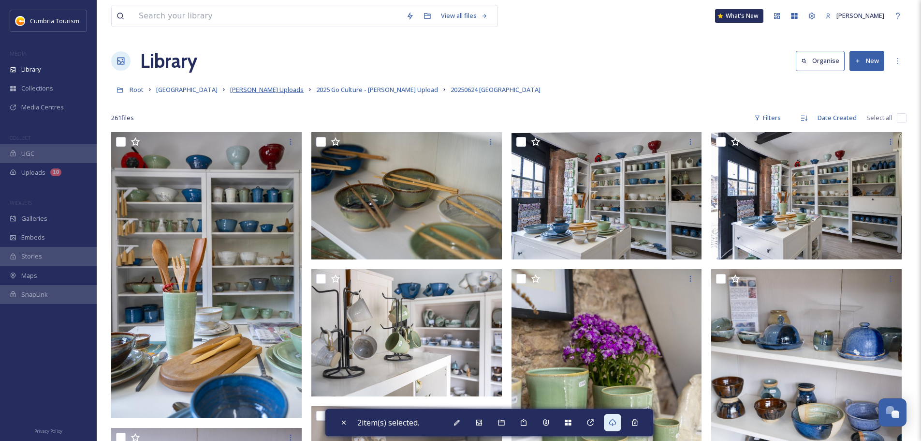
click at [272, 89] on span "[PERSON_NAME] Uploads" at bounding box center [267, 89] width 74 height 9
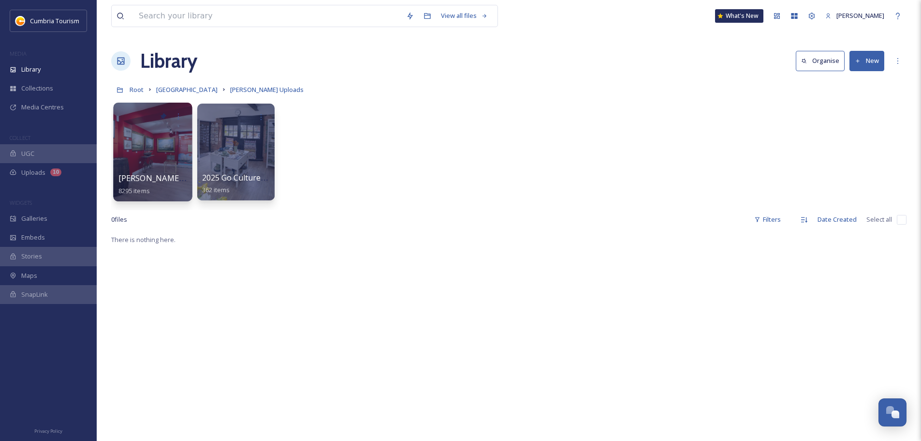
click at [141, 176] on span "[PERSON_NAME] Uploads - [DATE]" at bounding box center [182, 178] width 129 height 11
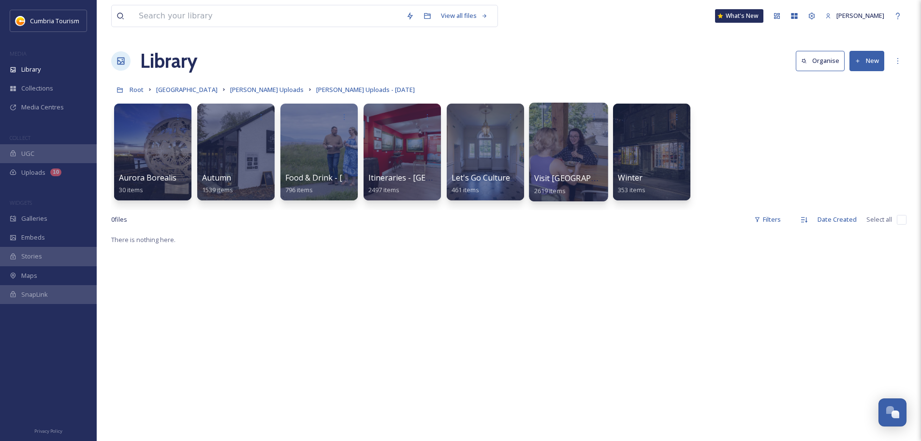
click at [565, 181] on span "Visit [GEOGRAPHIC_DATA]" at bounding box center [582, 178] width 97 height 11
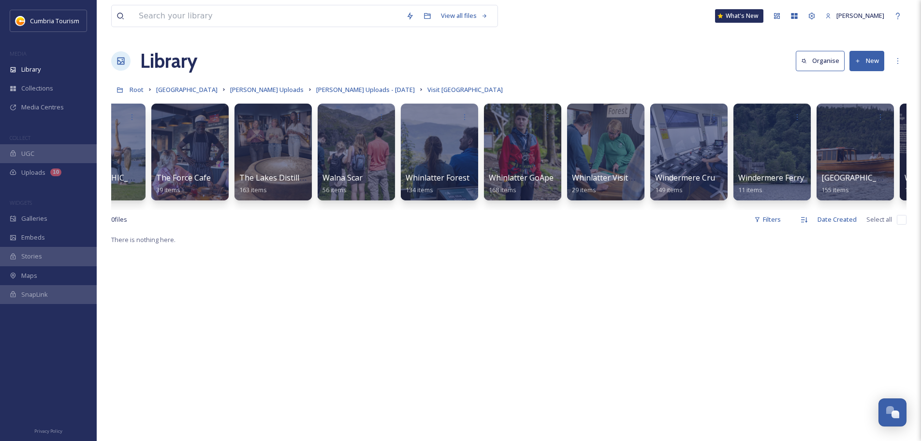
scroll to position [0, 1118]
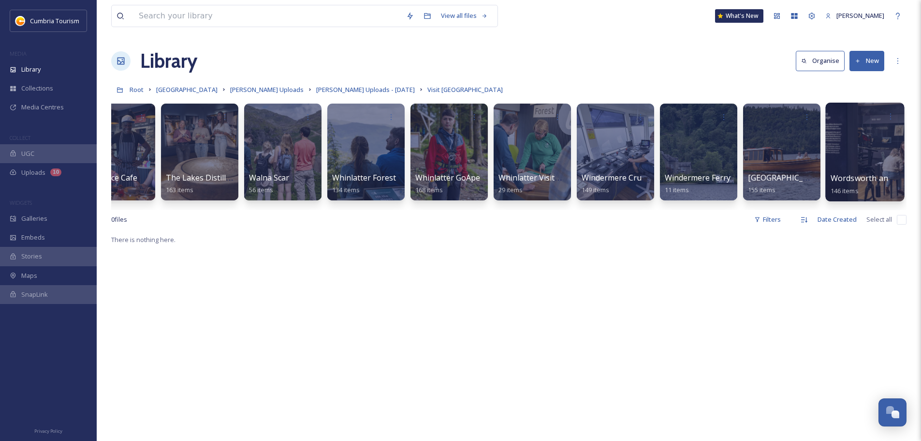
click at [872, 177] on span "Wordsworth and Dove Cottage" at bounding box center [888, 178] width 115 height 11
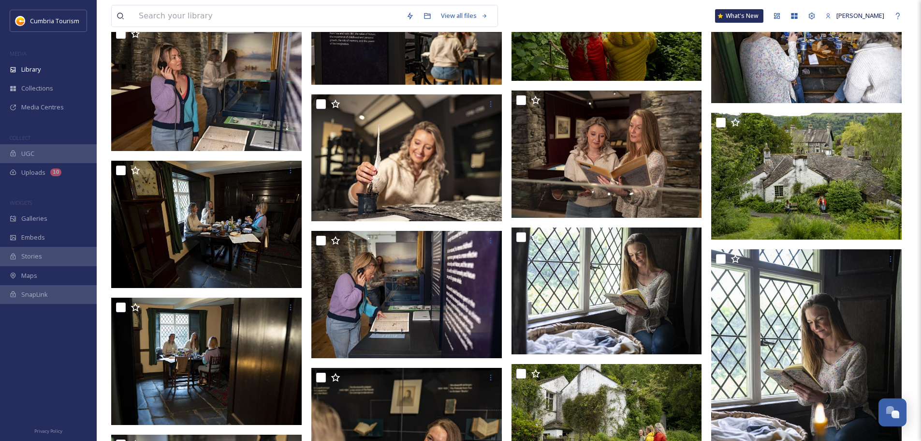
scroll to position [3742, 0]
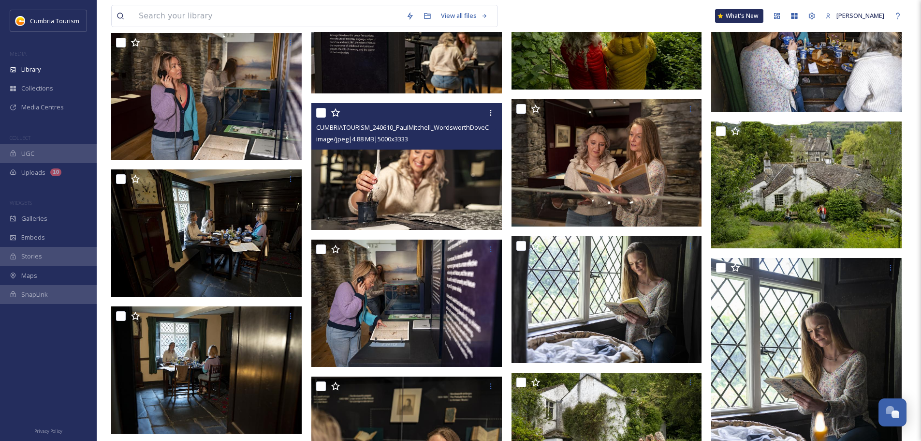
click at [321, 111] on input "checkbox" at bounding box center [321, 113] width 10 height 10
checkbox input "true"
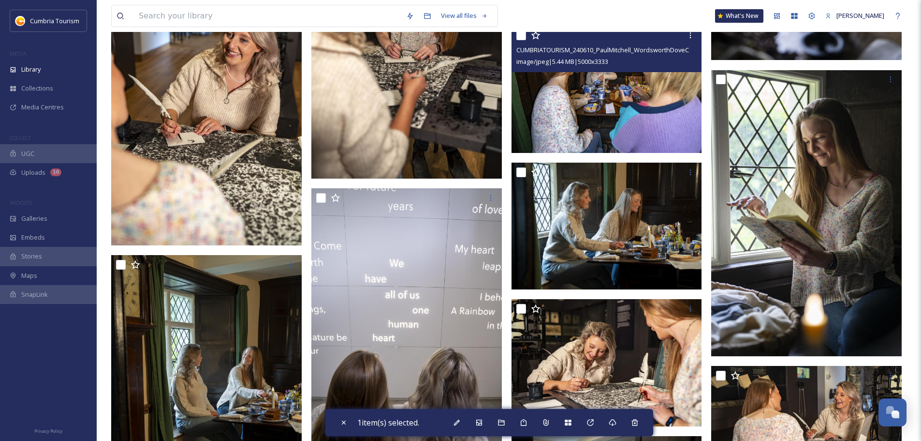
scroll to position [4274, 0]
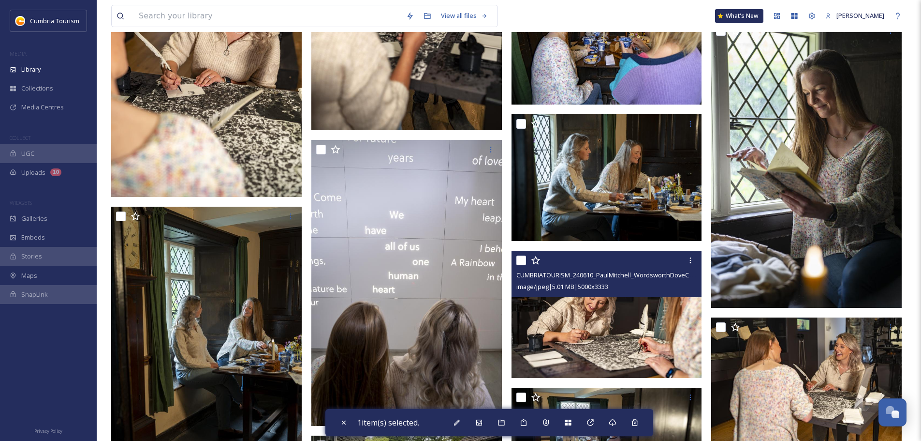
click at [518, 261] on input "checkbox" at bounding box center [522, 260] width 10 height 10
checkbox input "true"
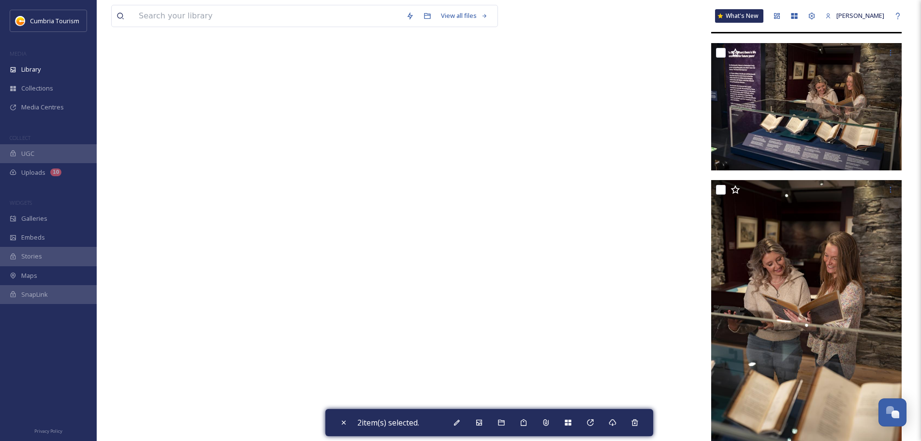
scroll to position [6644, 0]
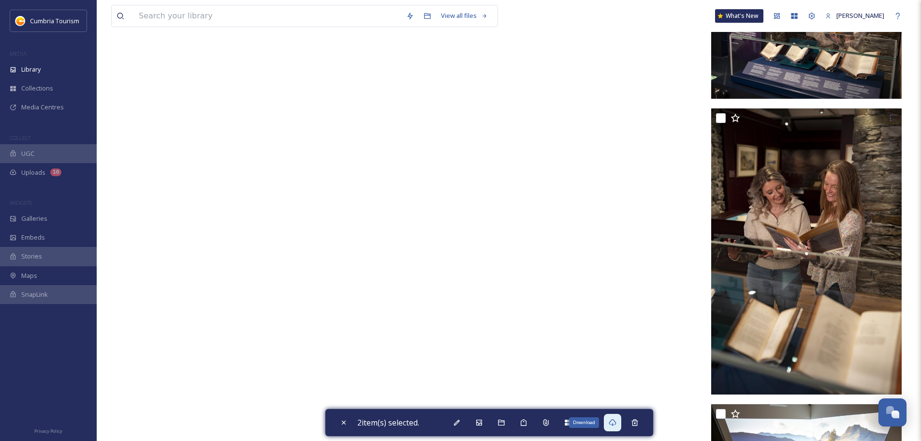
click at [617, 425] on icon at bounding box center [613, 422] width 8 height 8
